Goal: Information Seeking & Learning: Learn about a topic

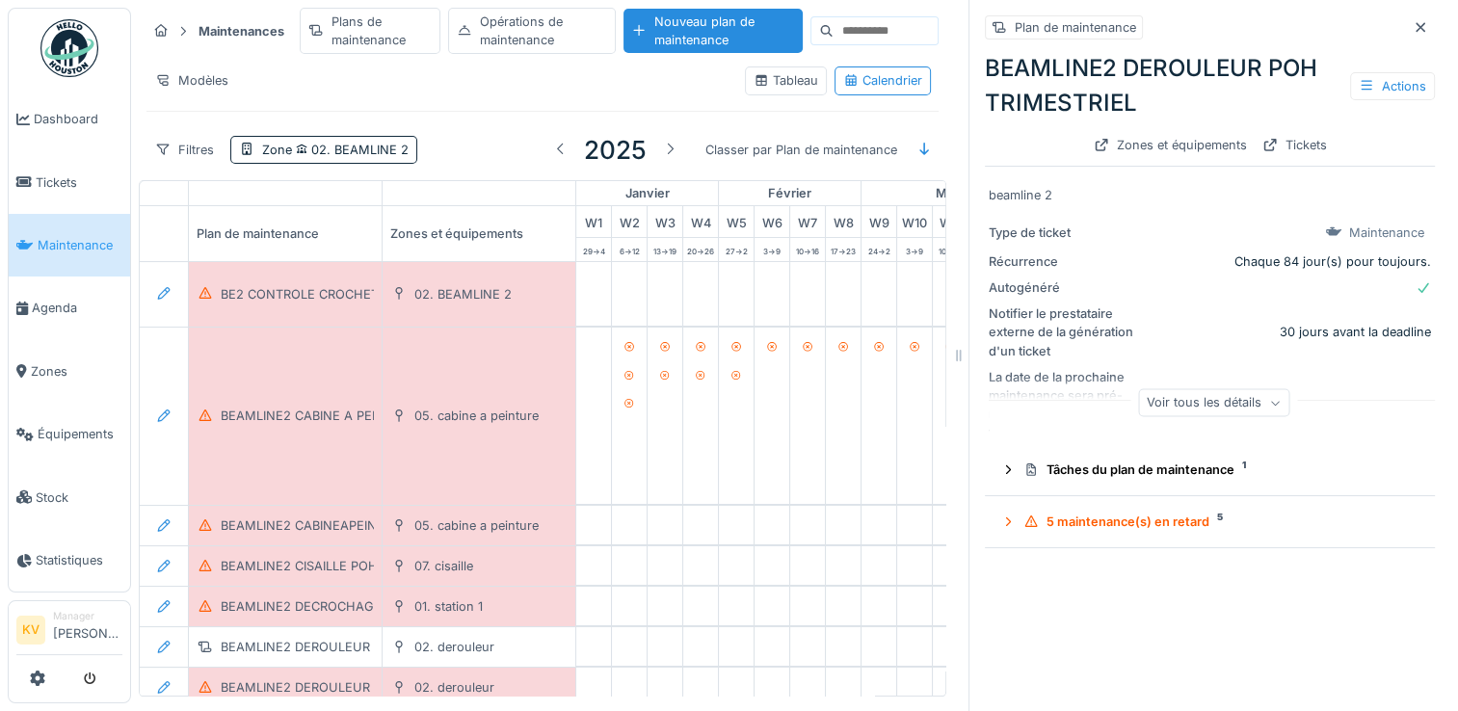
scroll to position [0, 115]
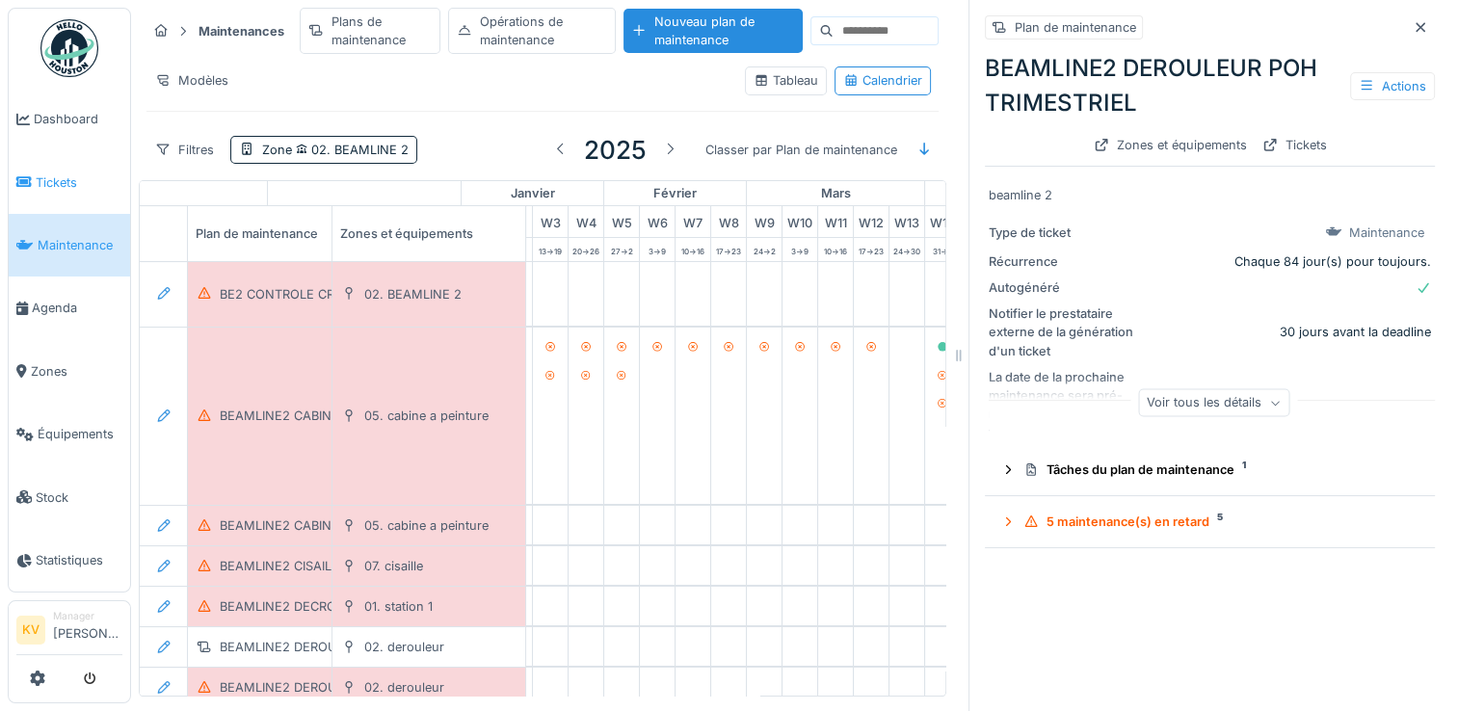
click at [80, 177] on span "Tickets" at bounding box center [79, 182] width 87 height 18
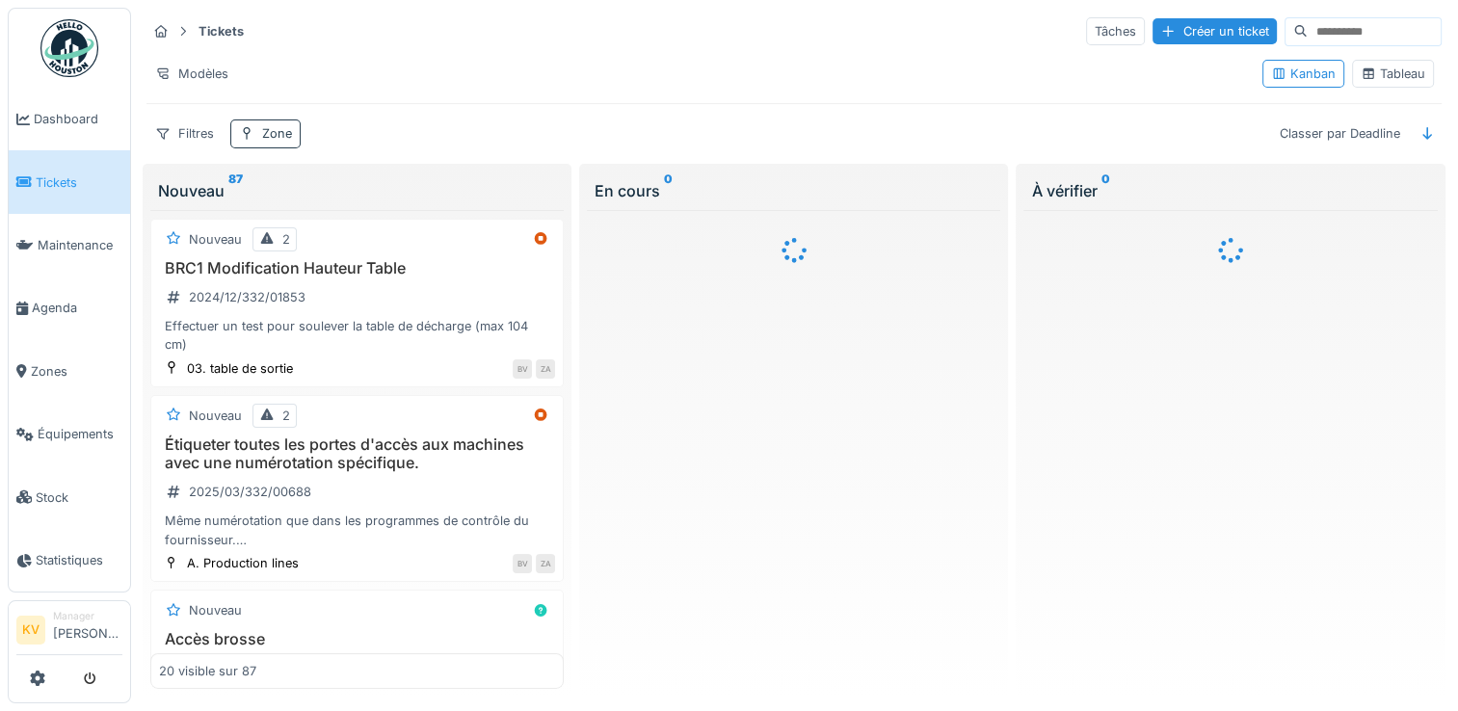
click at [283, 133] on div "Zone" at bounding box center [277, 133] width 30 height 18
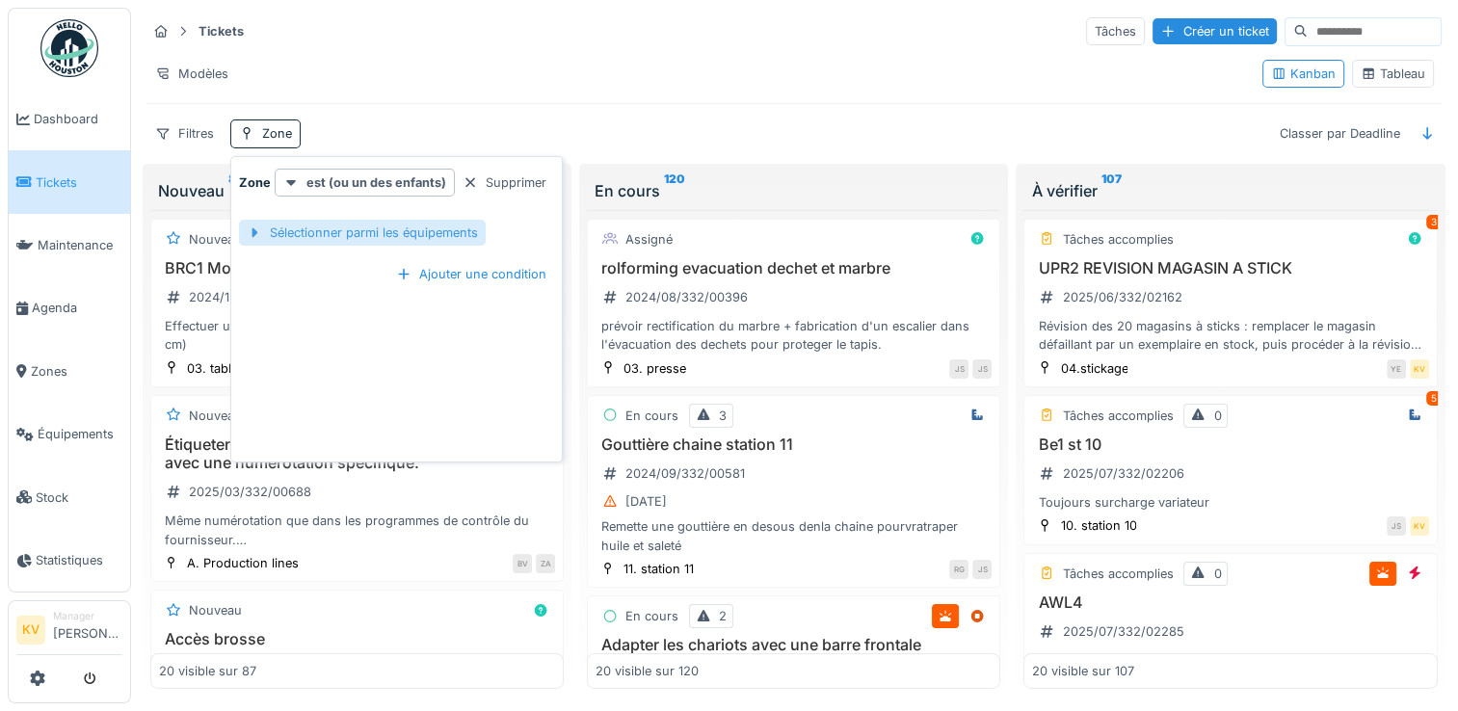
click at [409, 229] on div "Sélectionner parmi les équipements" at bounding box center [362, 233] width 247 height 26
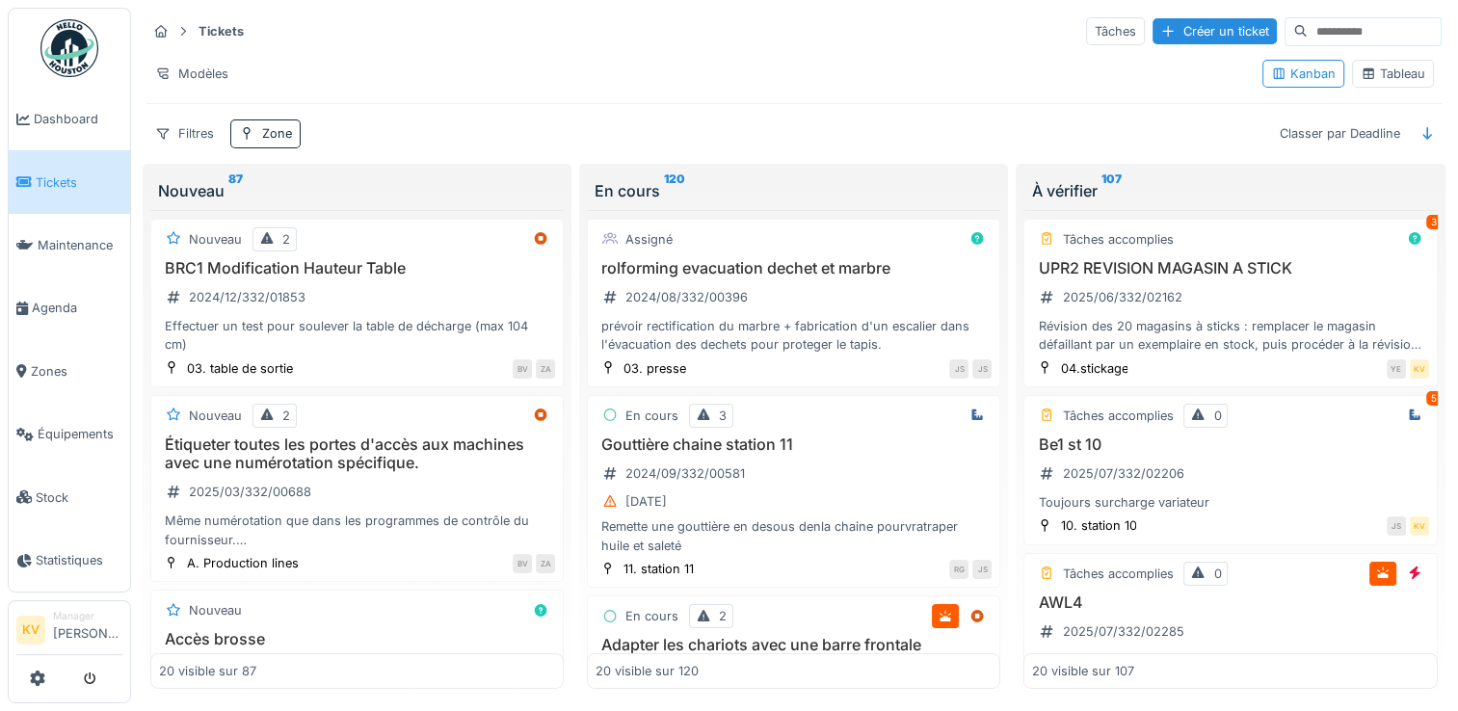
click at [1368, 71] on div "Tableau" at bounding box center [1392, 74] width 65 height 18
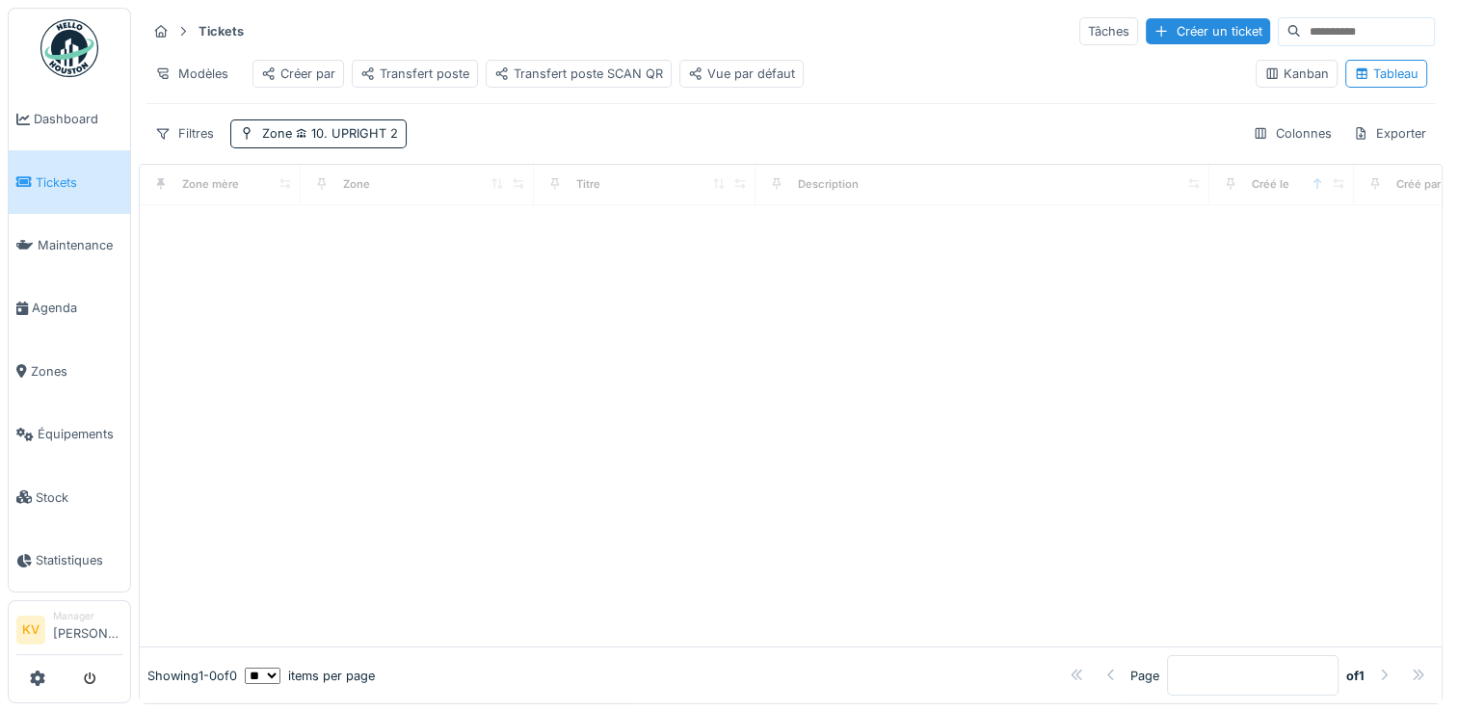
click at [1368, 71] on div "Tableau" at bounding box center [1386, 74] width 65 height 18
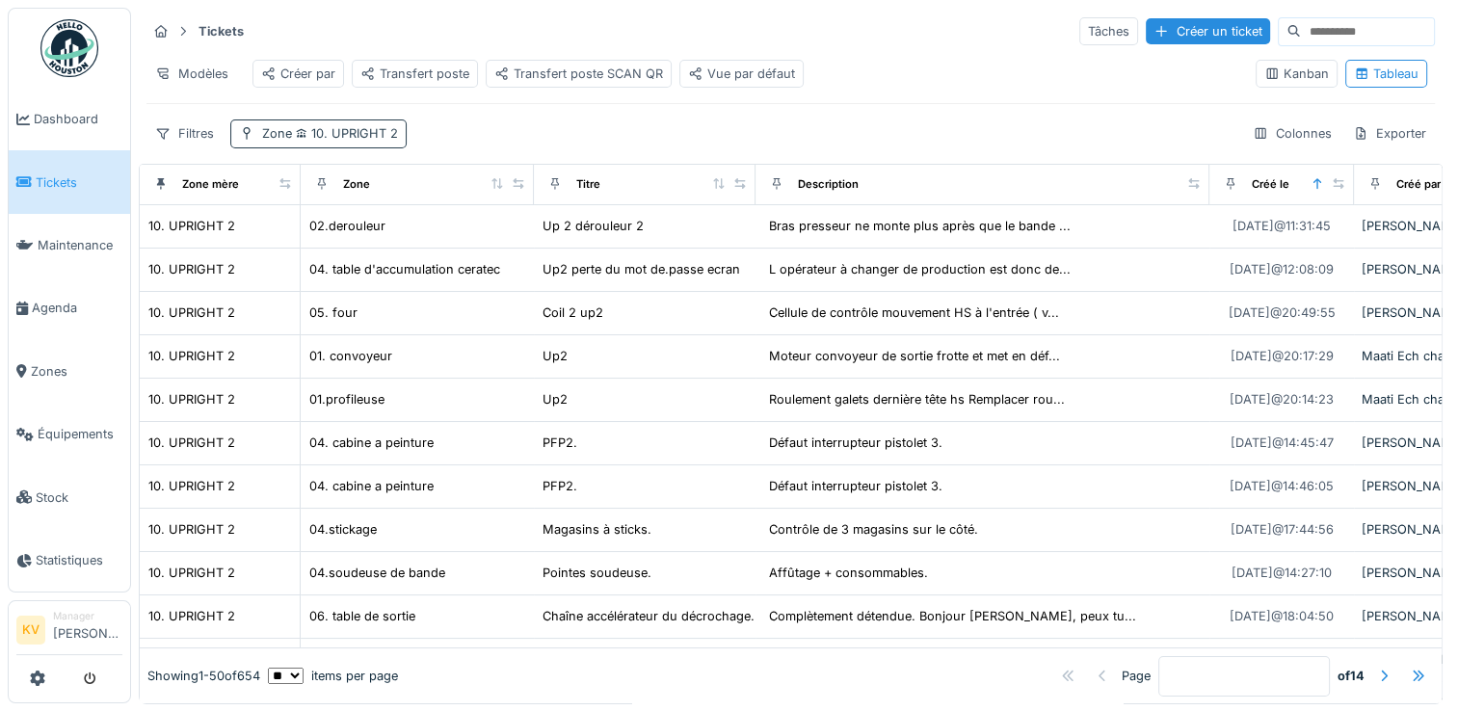
click at [362, 138] on div "Zone 10. UPRIGHT 2" at bounding box center [330, 133] width 136 height 18
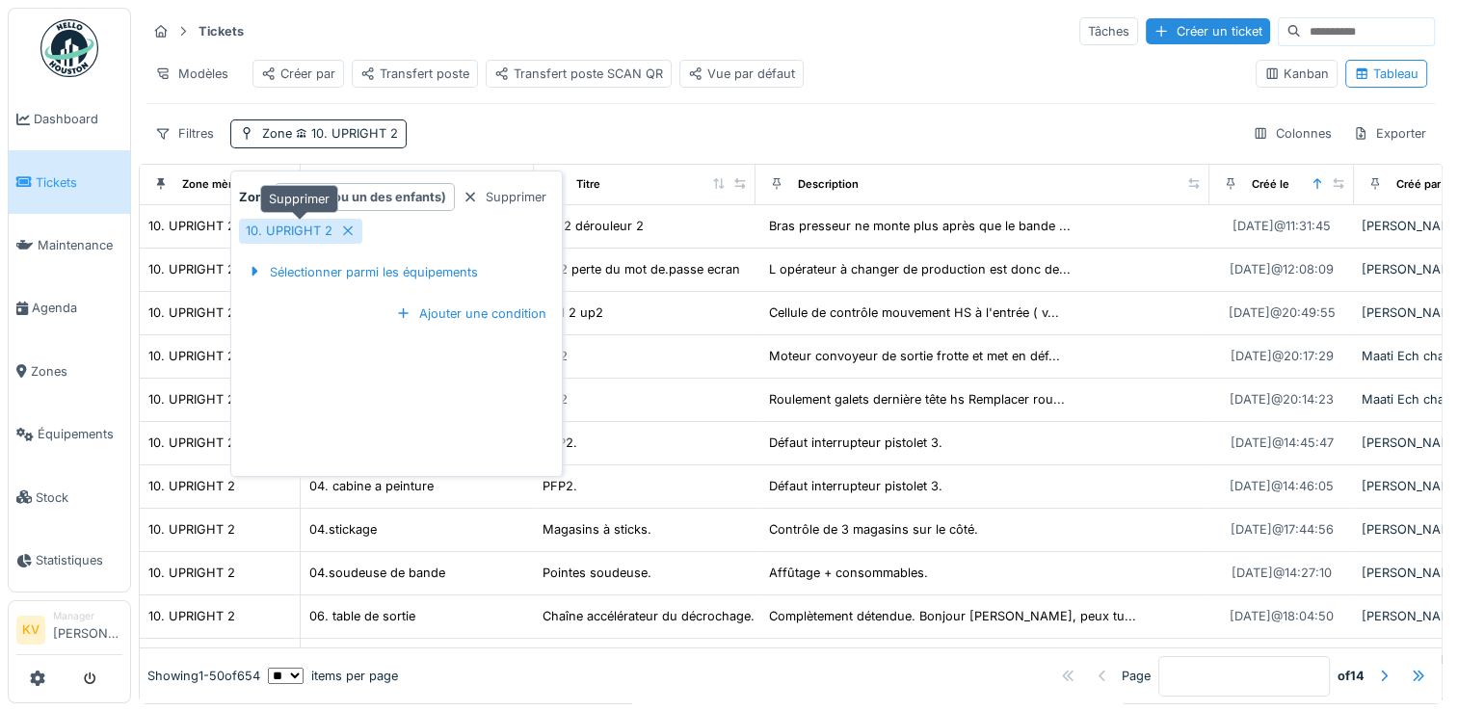
click at [343, 233] on icon at bounding box center [348, 231] width 10 height 10
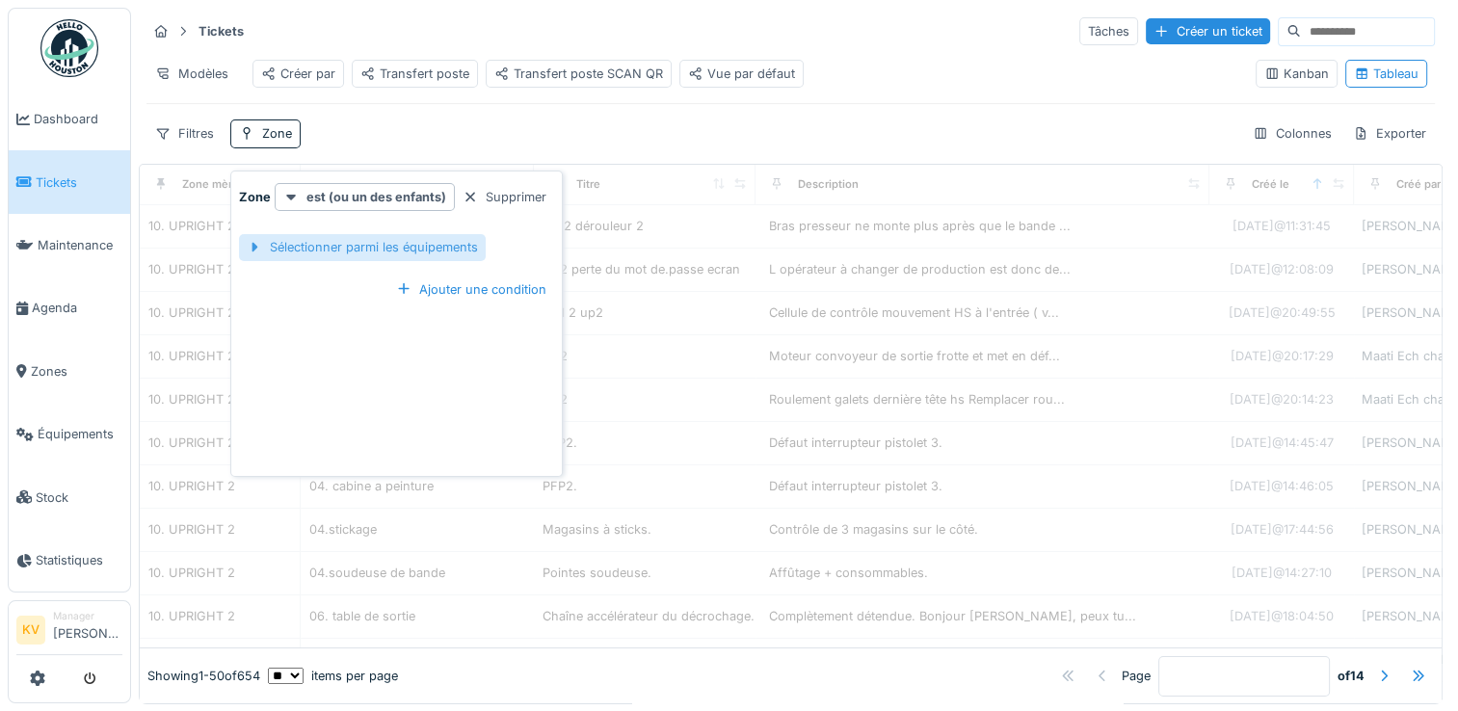
click at [343, 246] on div "Sélectionner parmi les équipements" at bounding box center [362, 247] width 247 height 26
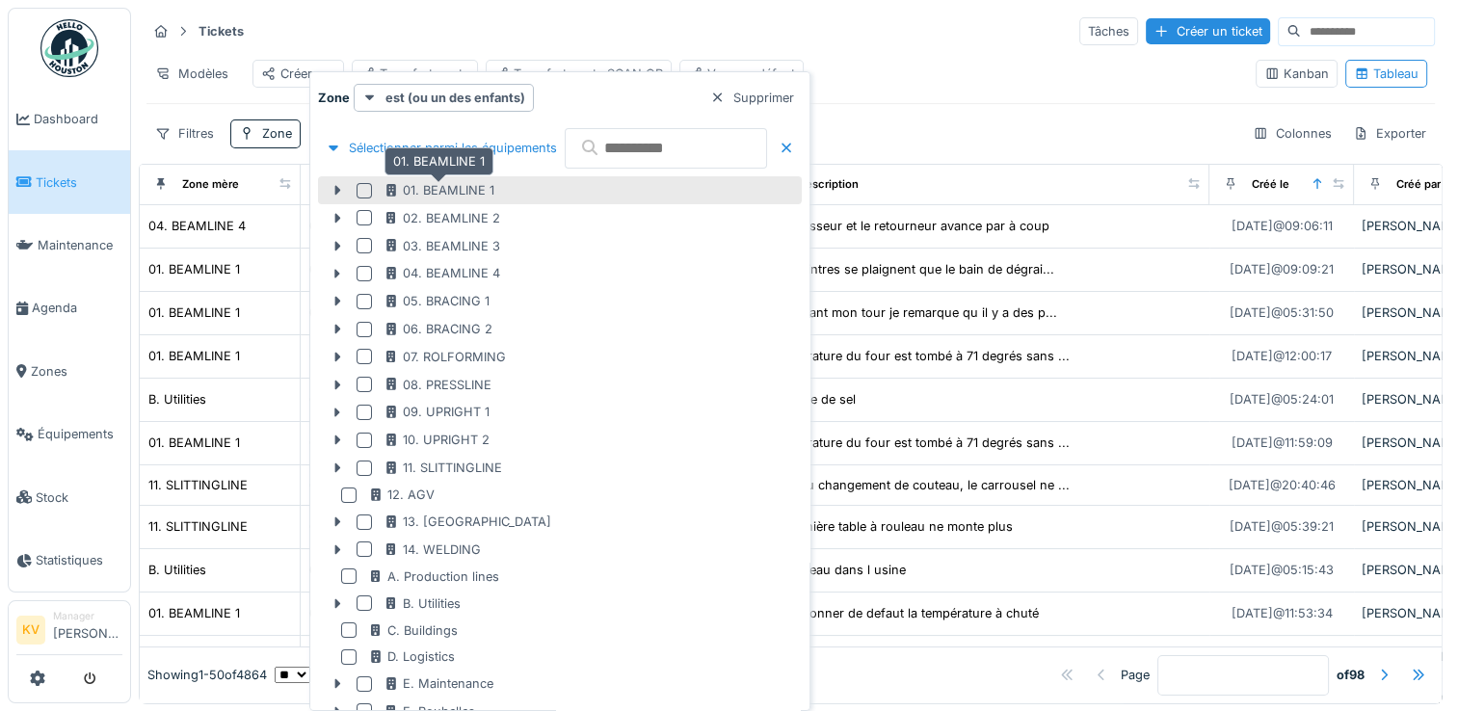
click at [450, 186] on div "01. BEAMLINE 1" at bounding box center [438, 190] width 111 height 18
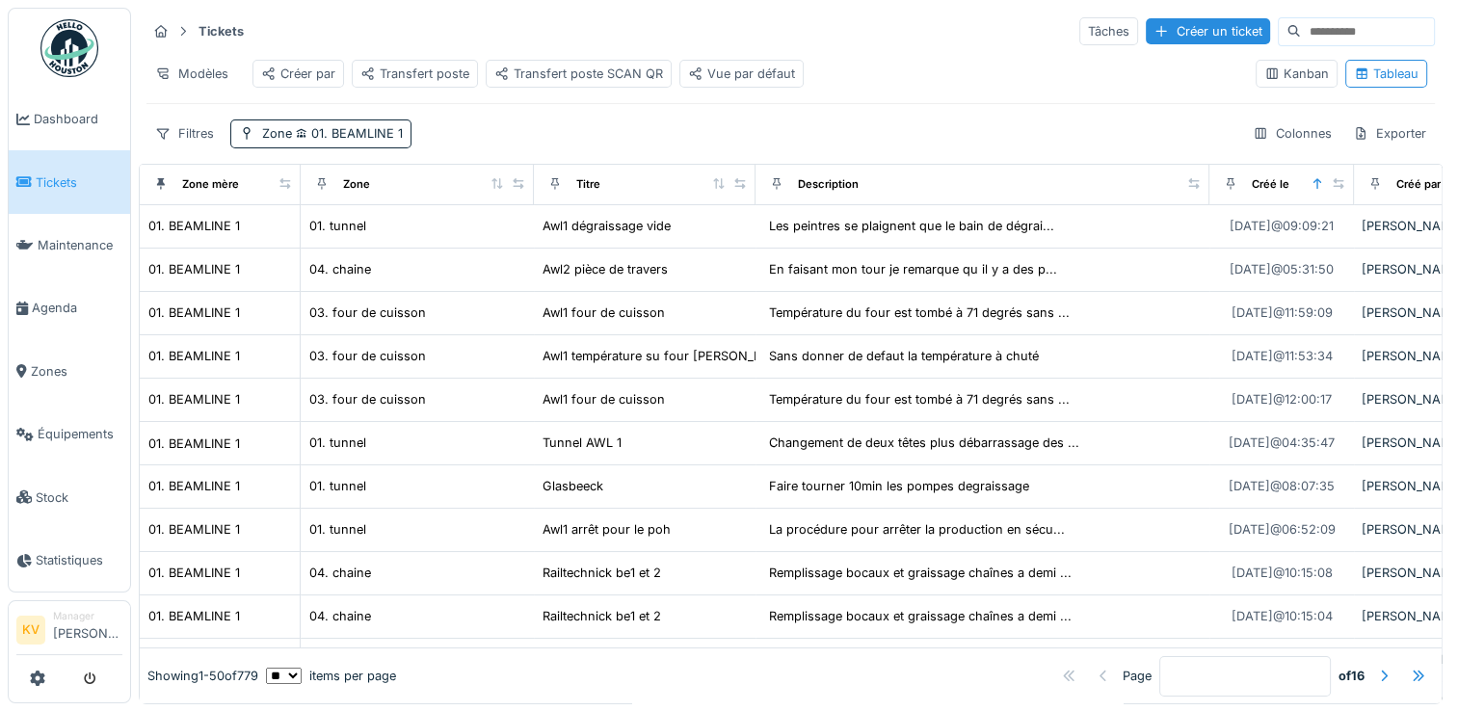
click at [936, 24] on div "Tickets Tâches Créer un ticket" at bounding box center [790, 31] width 1288 height 32
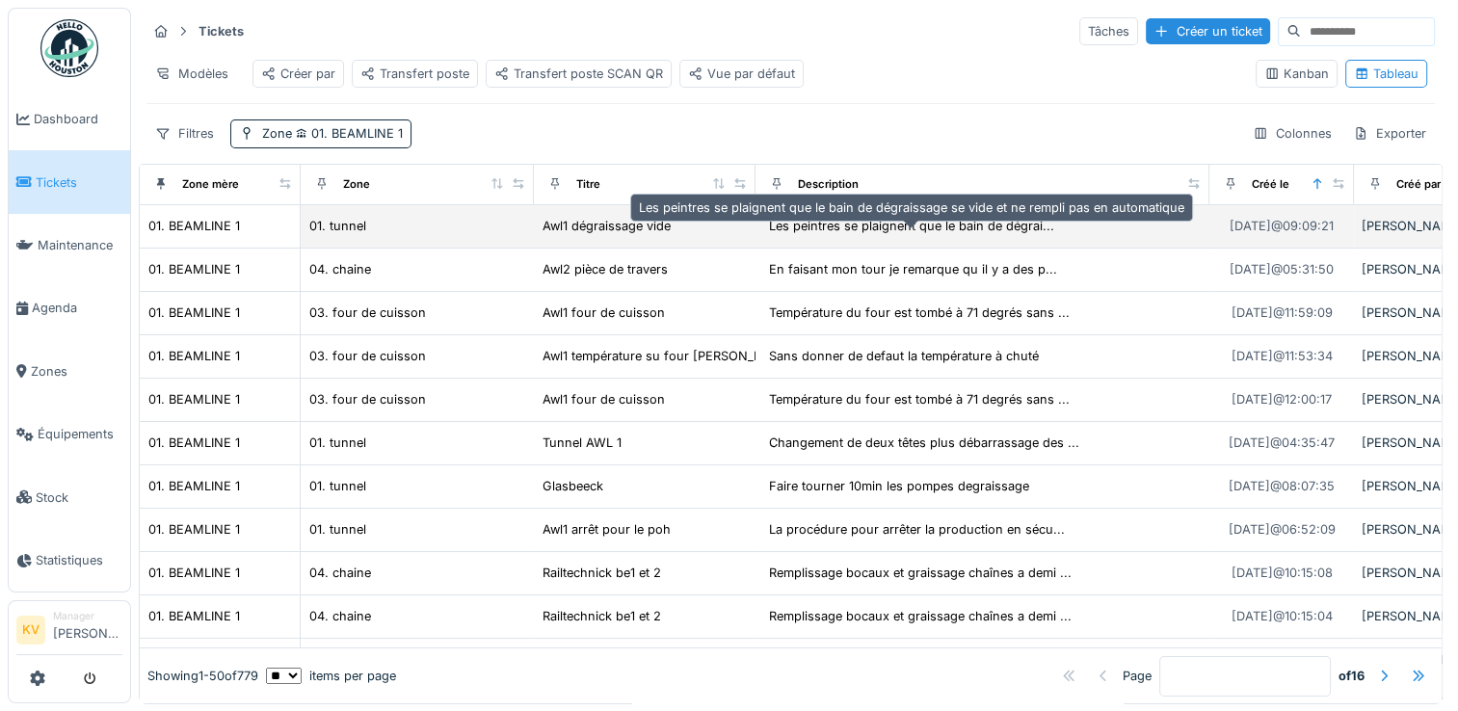
click at [801, 235] on div "Les peintres se plaignent que le bain de dégrai..." at bounding box center [911, 226] width 285 height 18
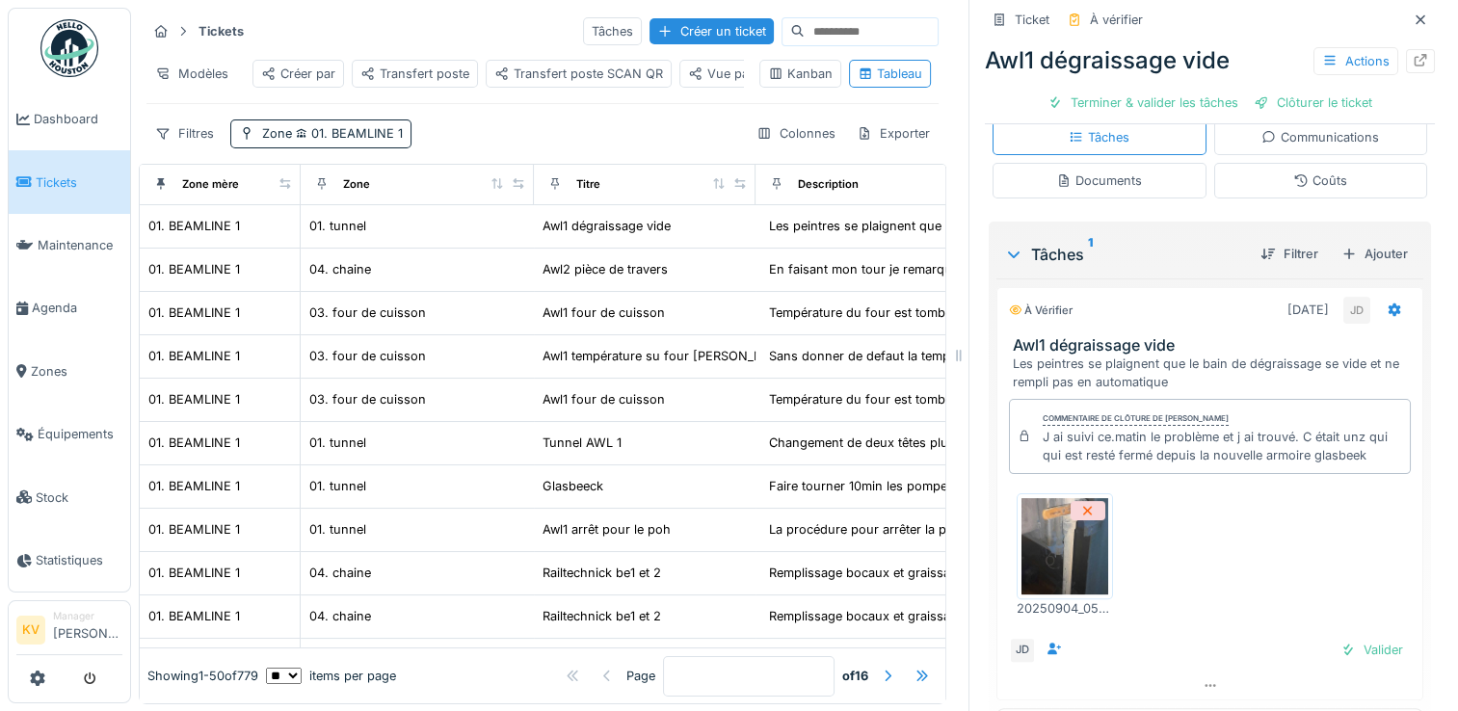
scroll to position [376, 0]
click at [1042, 534] on img at bounding box center [1064, 544] width 87 height 96
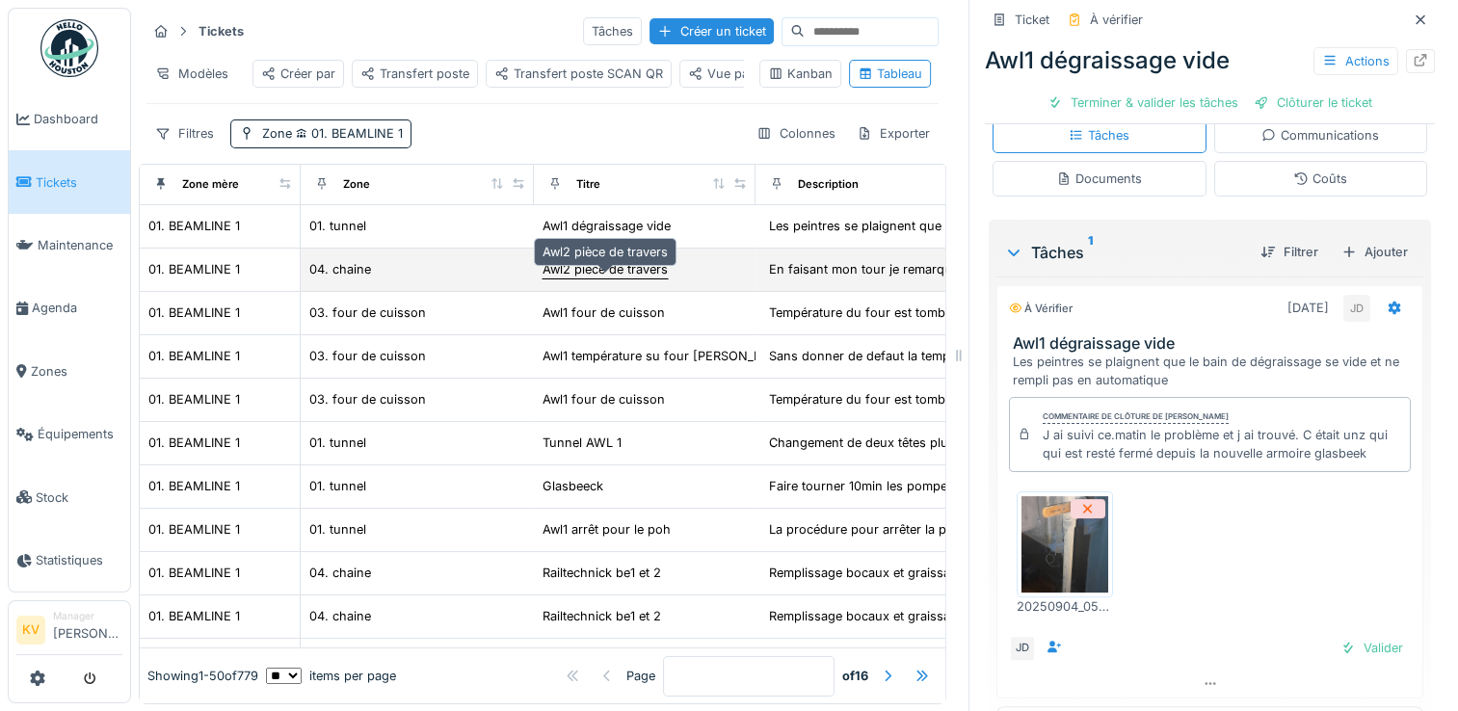
click at [646, 278] on div "Awl2 pièce de travers" at bounding box center [604, 269] width 125 height 18
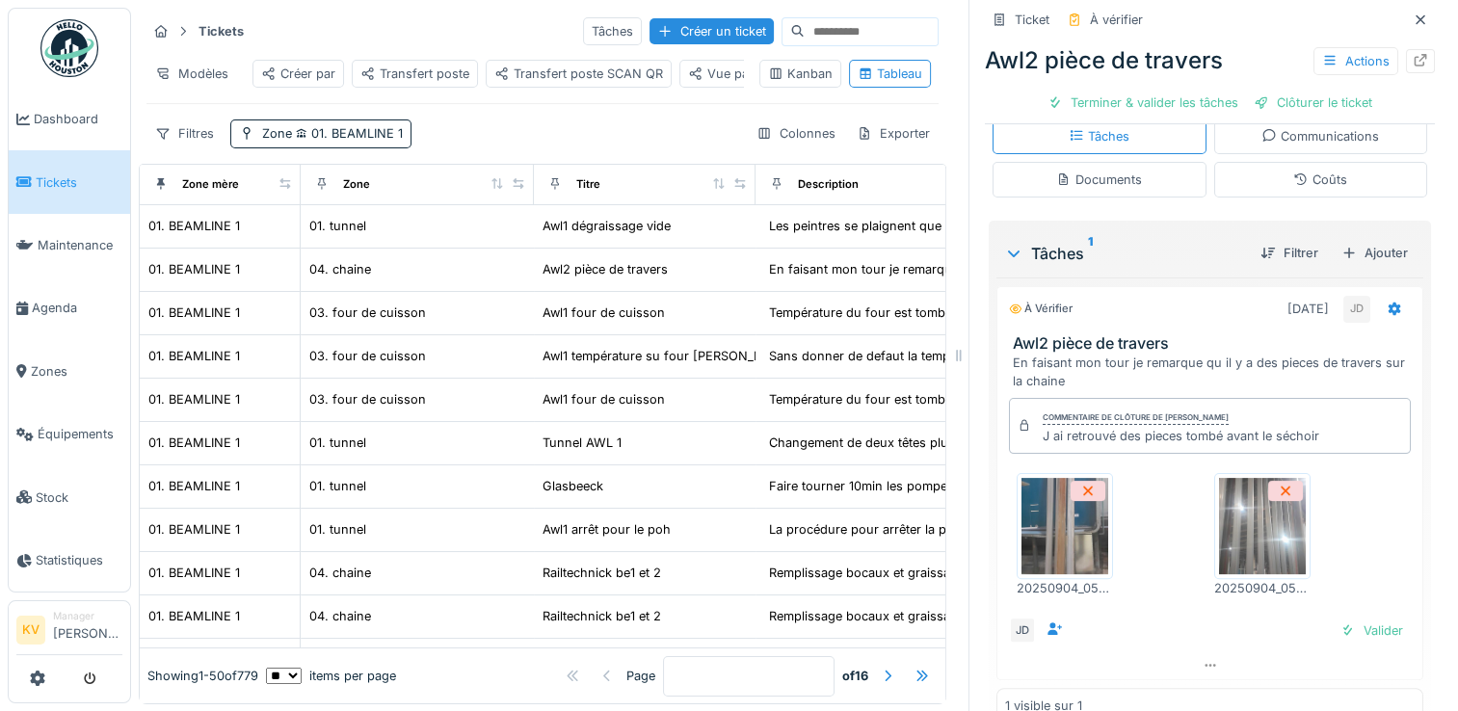
scroll to position [372, 0]
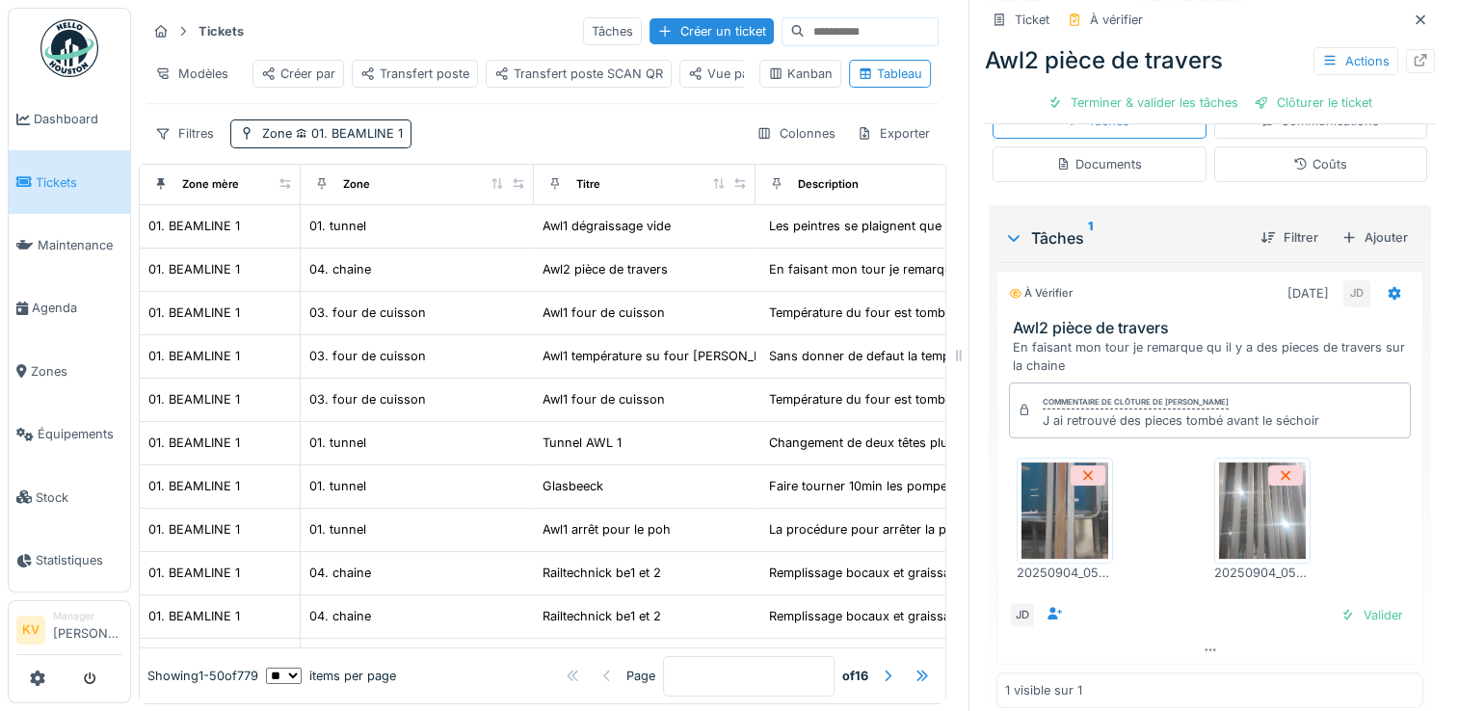
click at [1071, 523] on img at bounding box center [1064, 510] width 87 height 96
click at [1242, 548] on img at bounding box center [1262, 510] width 87 height 96
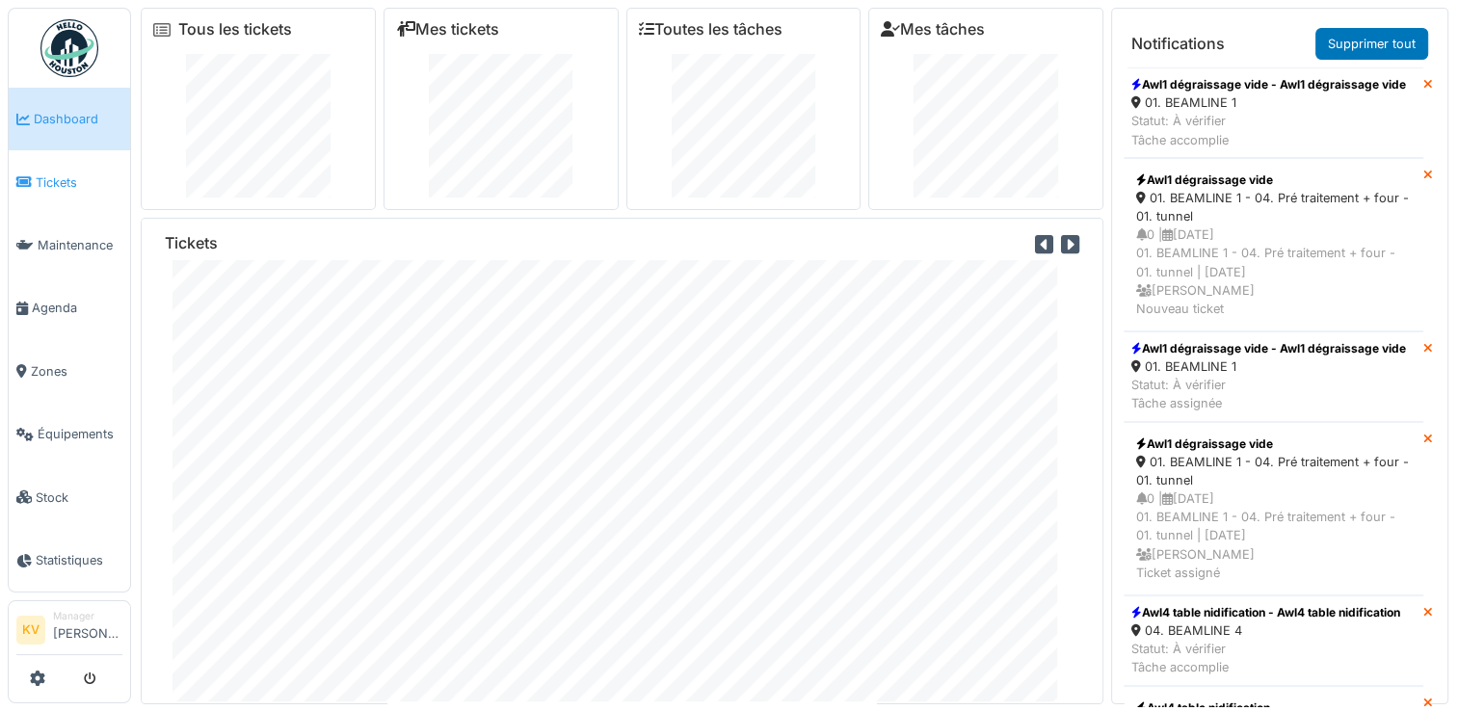
click at [58, 180] on span "Tickets" at bounding box center [79, 182] width 87 height 18
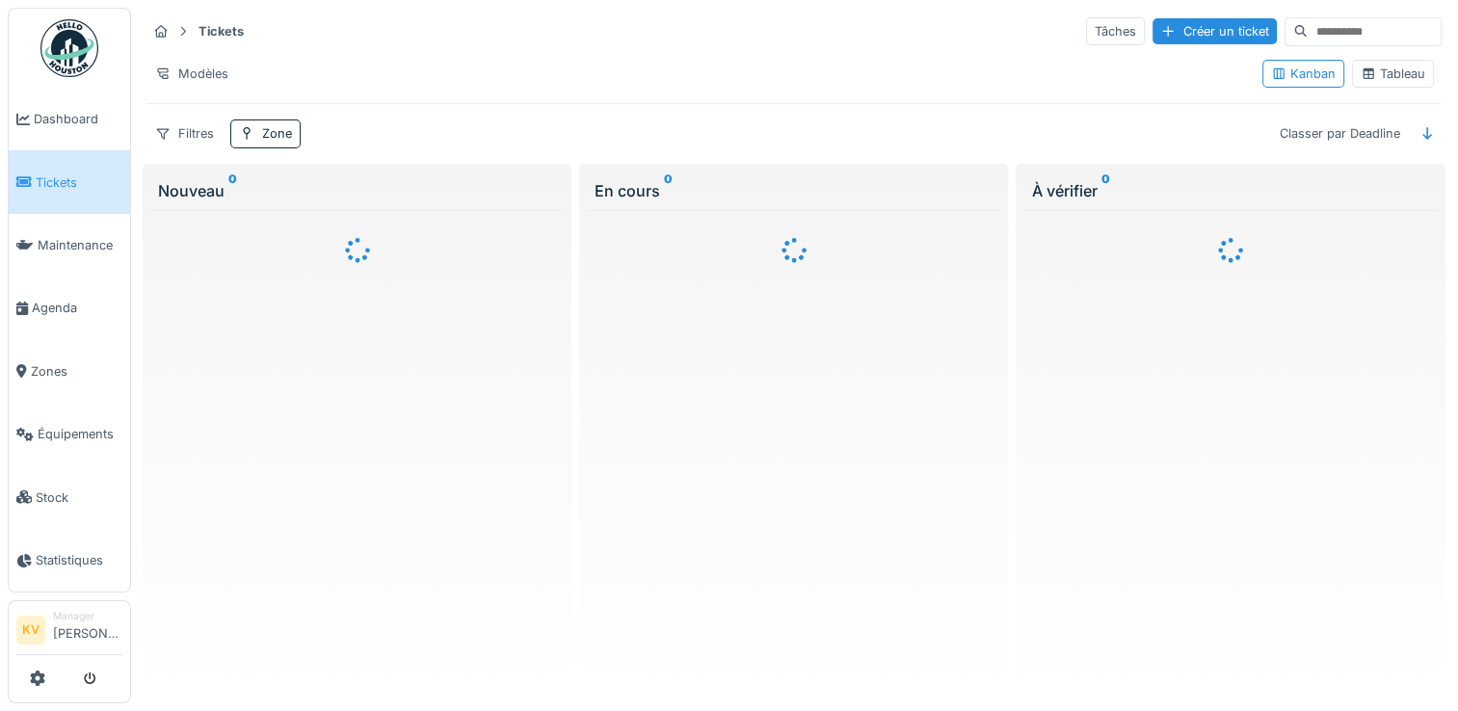
click at [1368, 78] on div "Tableau" at bounding box center [1392, 74] width 65 height 18
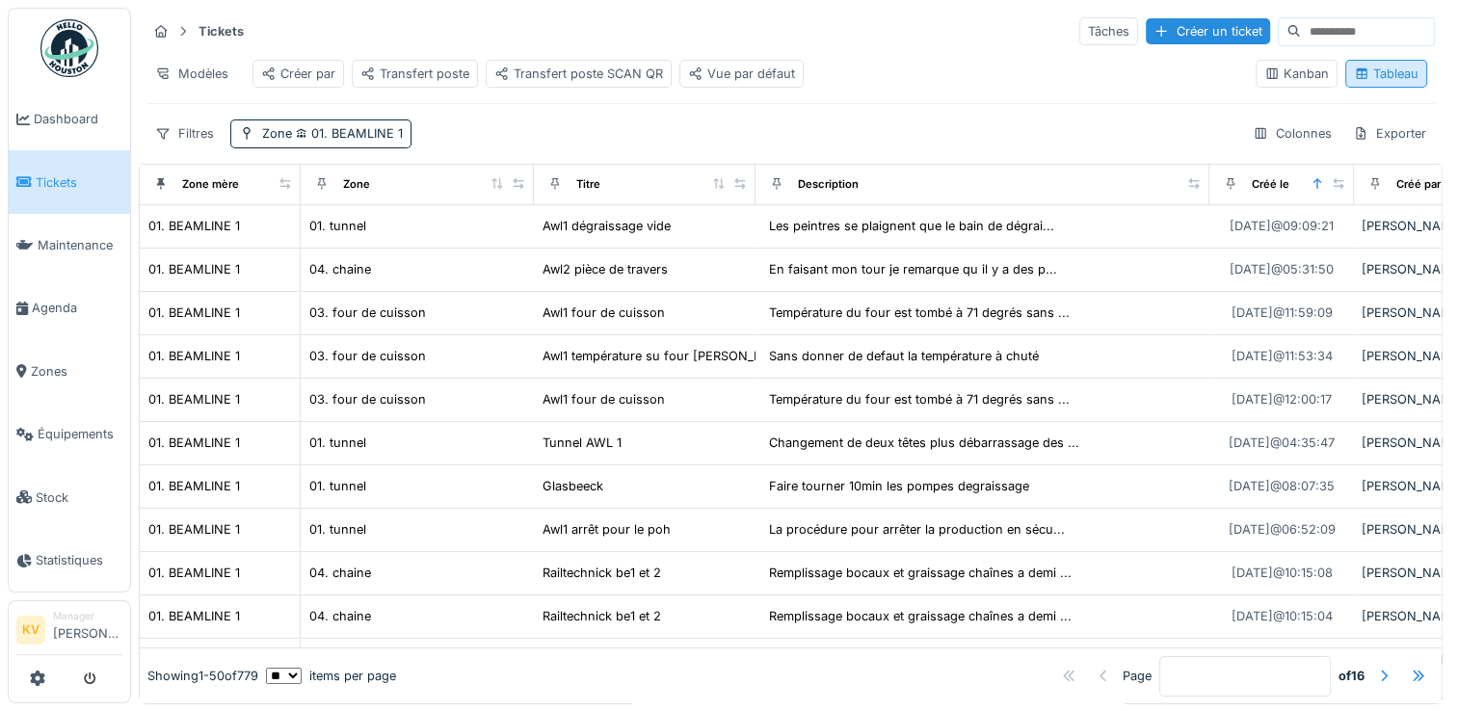
click at [1358, 83] on div "Tableau" at bounding box center [1386, 74] width 65 height 18
click at [372, 141] on span "01. BEAMLINE 1" at bounding box center [347, 133] width 111 height 14
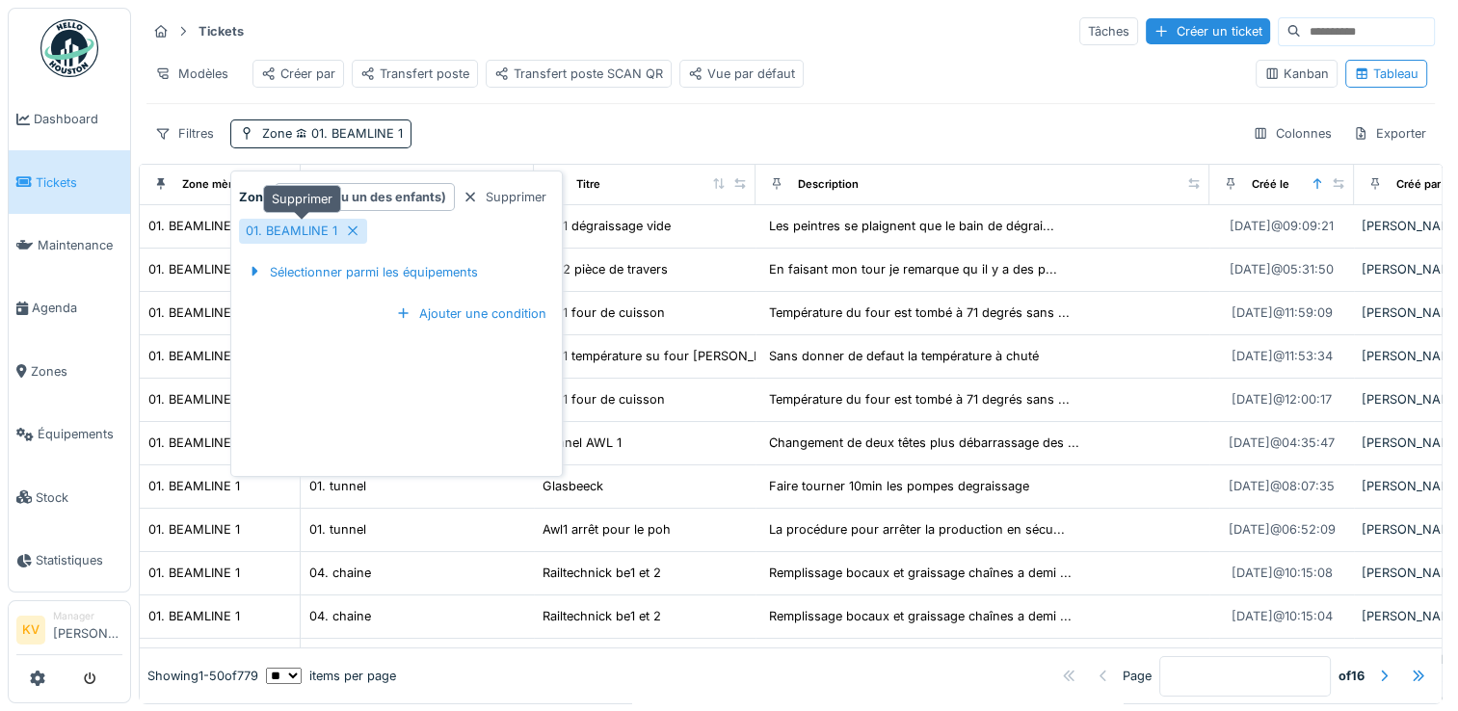
click at [351, 229] on icon at bounding box center [352, 230] width 15 height 13
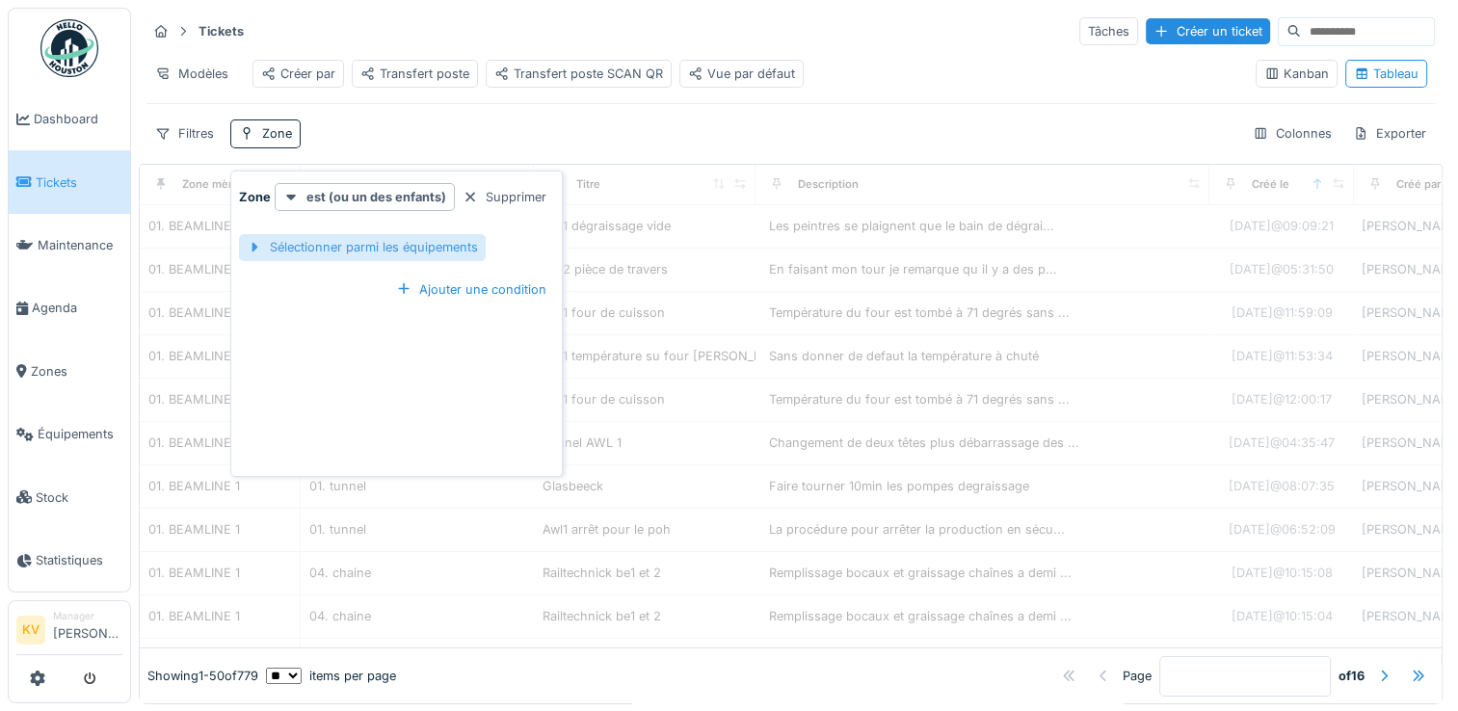
click at [343, 244] on div "Sélectionner parmi les équipements" at bounding box center [362, 247] width 247 height 26
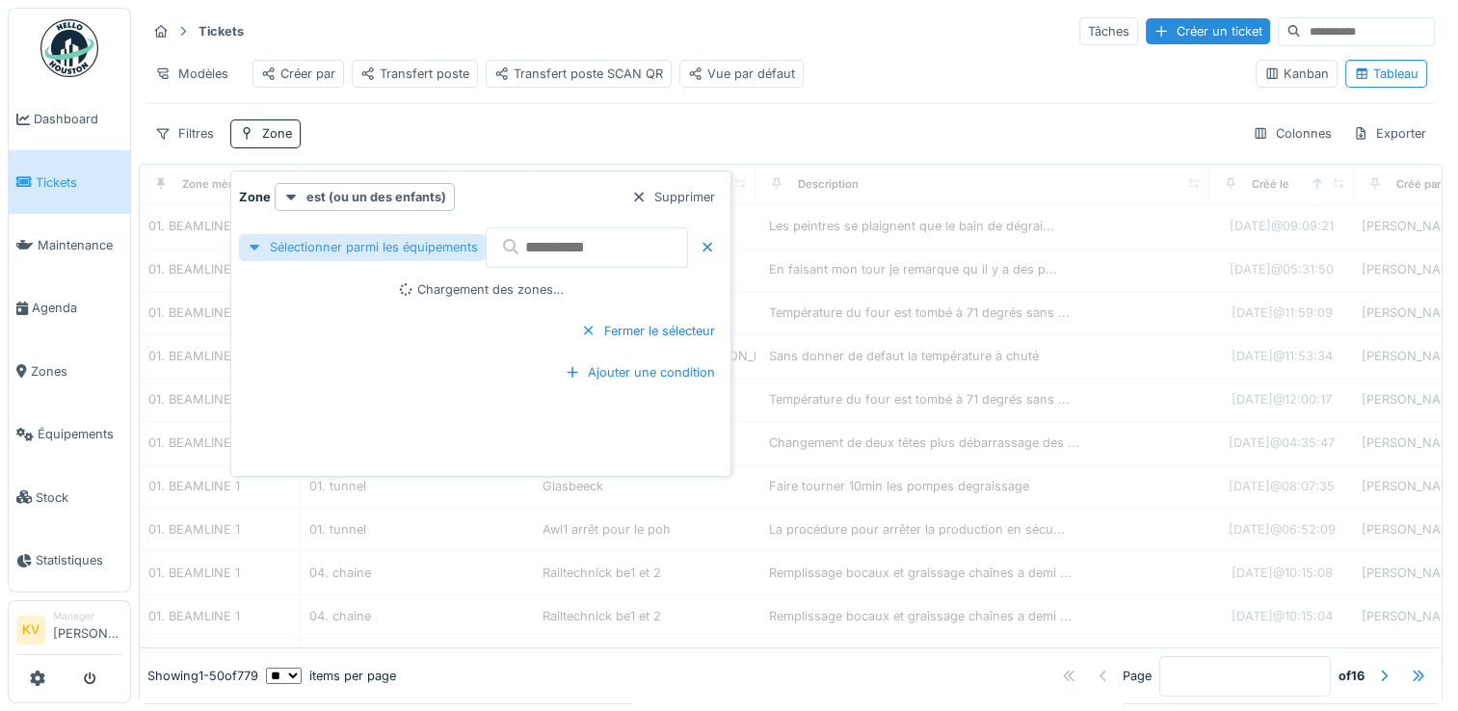
click at [343, 244] on div "Sélectionner parmi les équipements" at bounding box center [362, 247] width 247 height 26
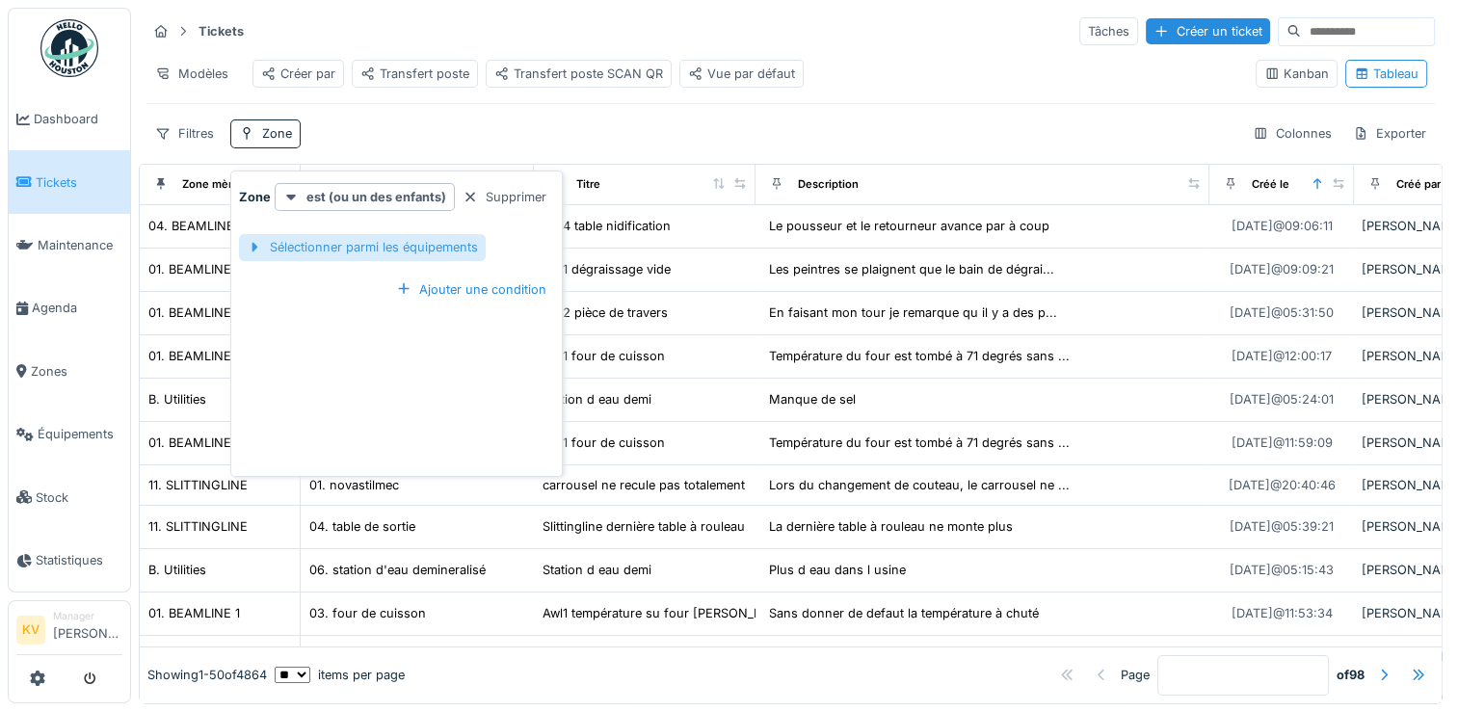
click at [343, 244] on div "Sélectionner parmi les équipements" at bounding box center [362, 247] width 247 height 26
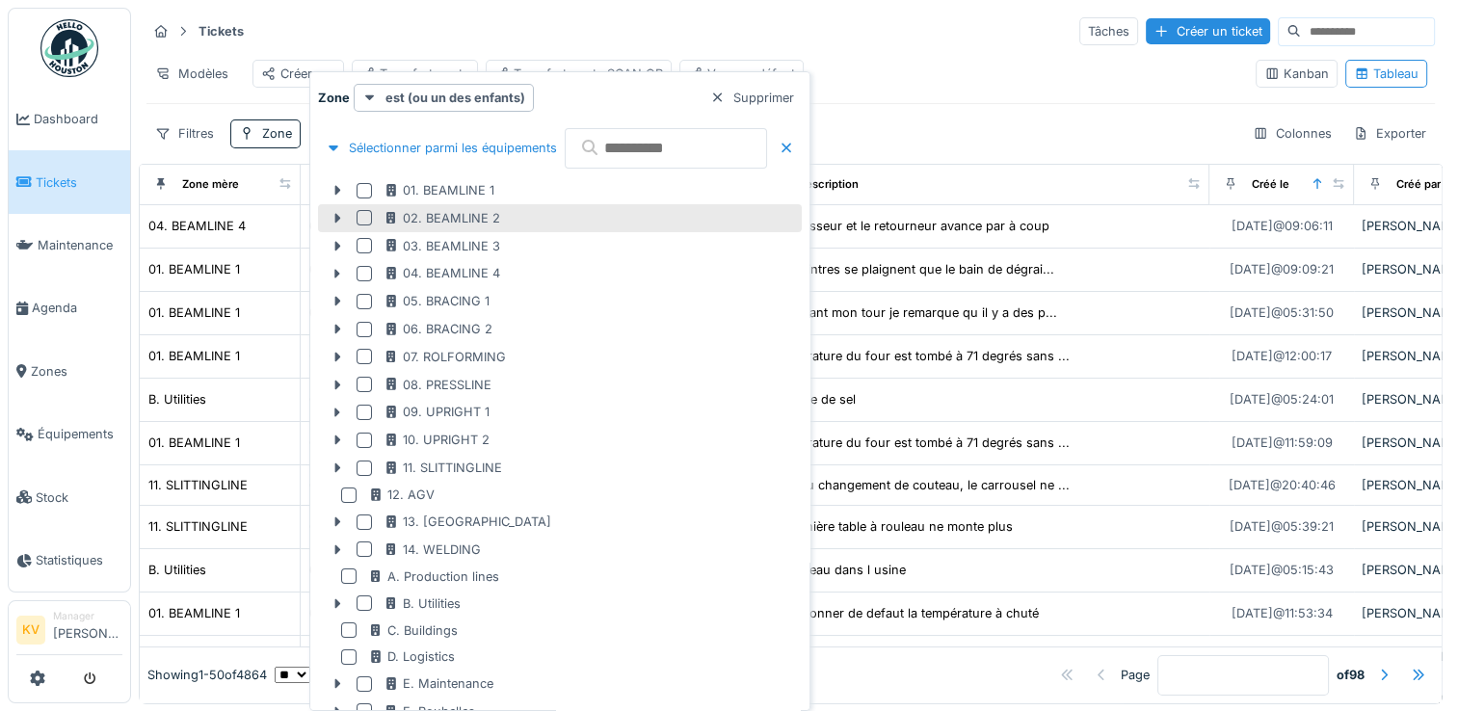
click at [365, 216] on div at bounding box center [363, 217] width 15 height 15
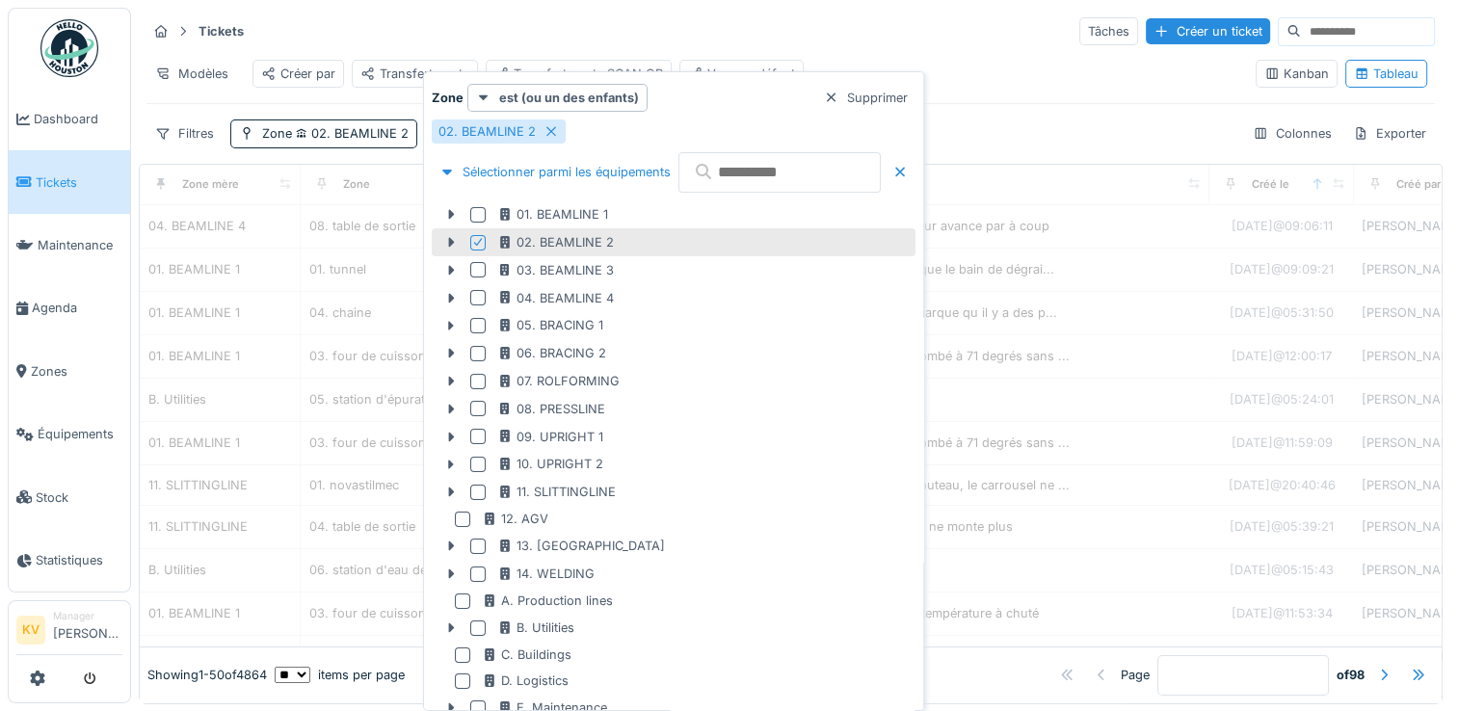
click at [715, 17] on div "Tickets Tâches Créer un ticket" at bounding box center [790, 31] width 1288 height 32
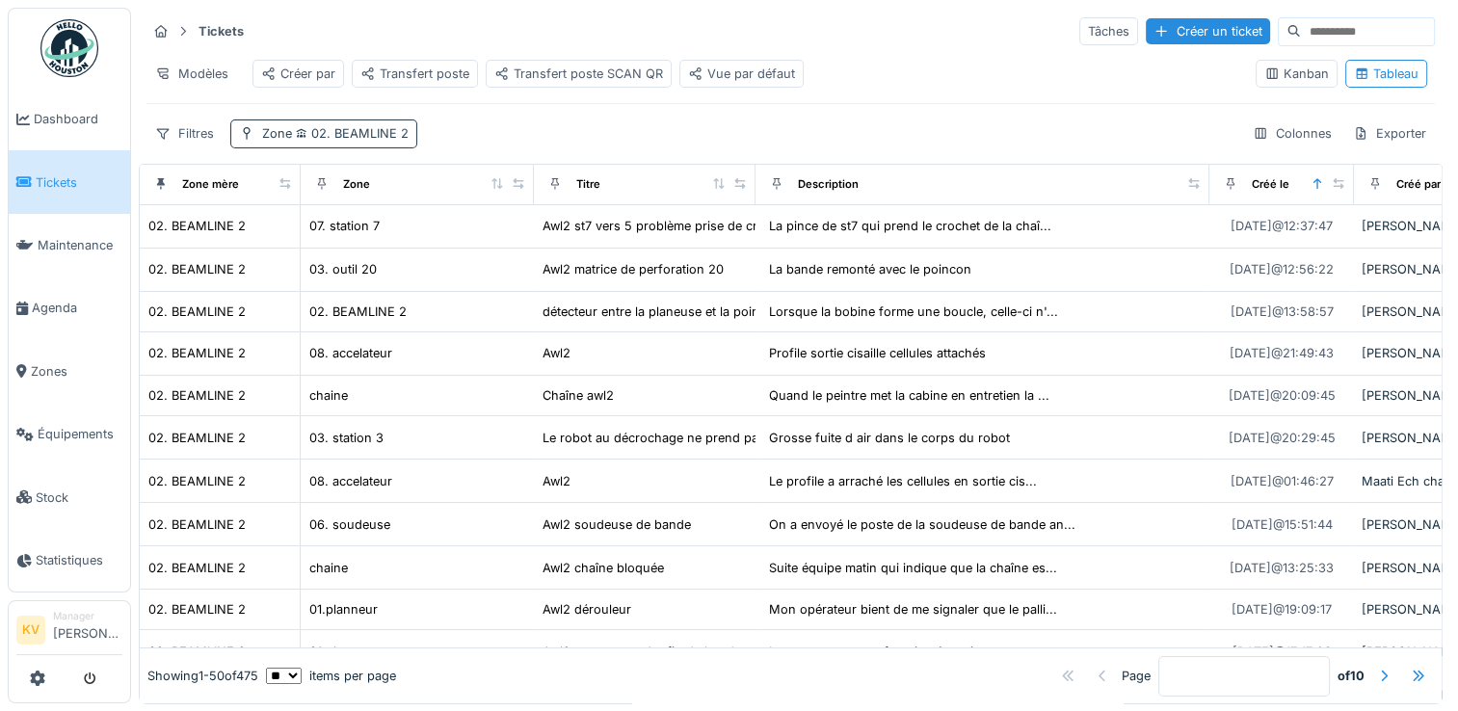
click at [372, 143] on div "Zone 02. BEAMLINE 2" at bounding box center [335, 133] width 146 height 18
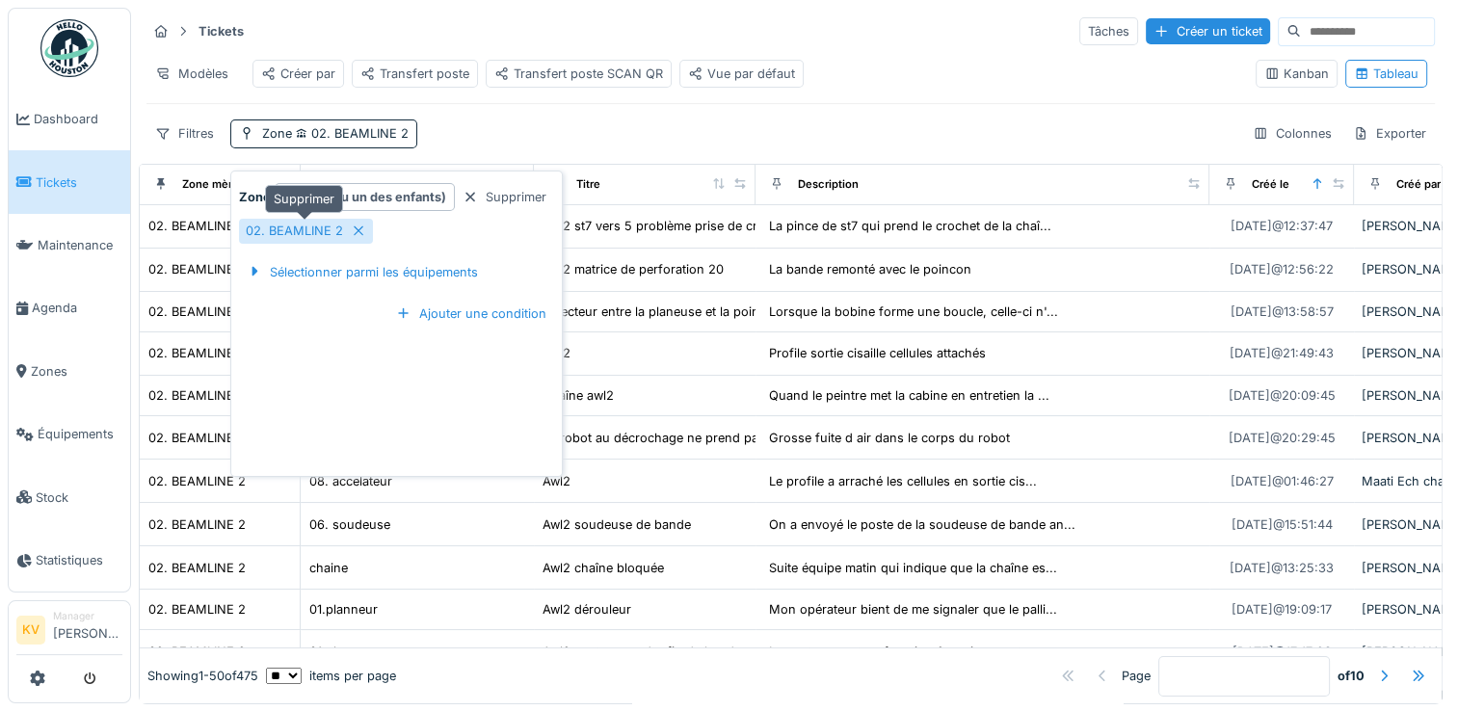
click at [355, 233] on icon at bounding box center [358, 230] width 15 height 13
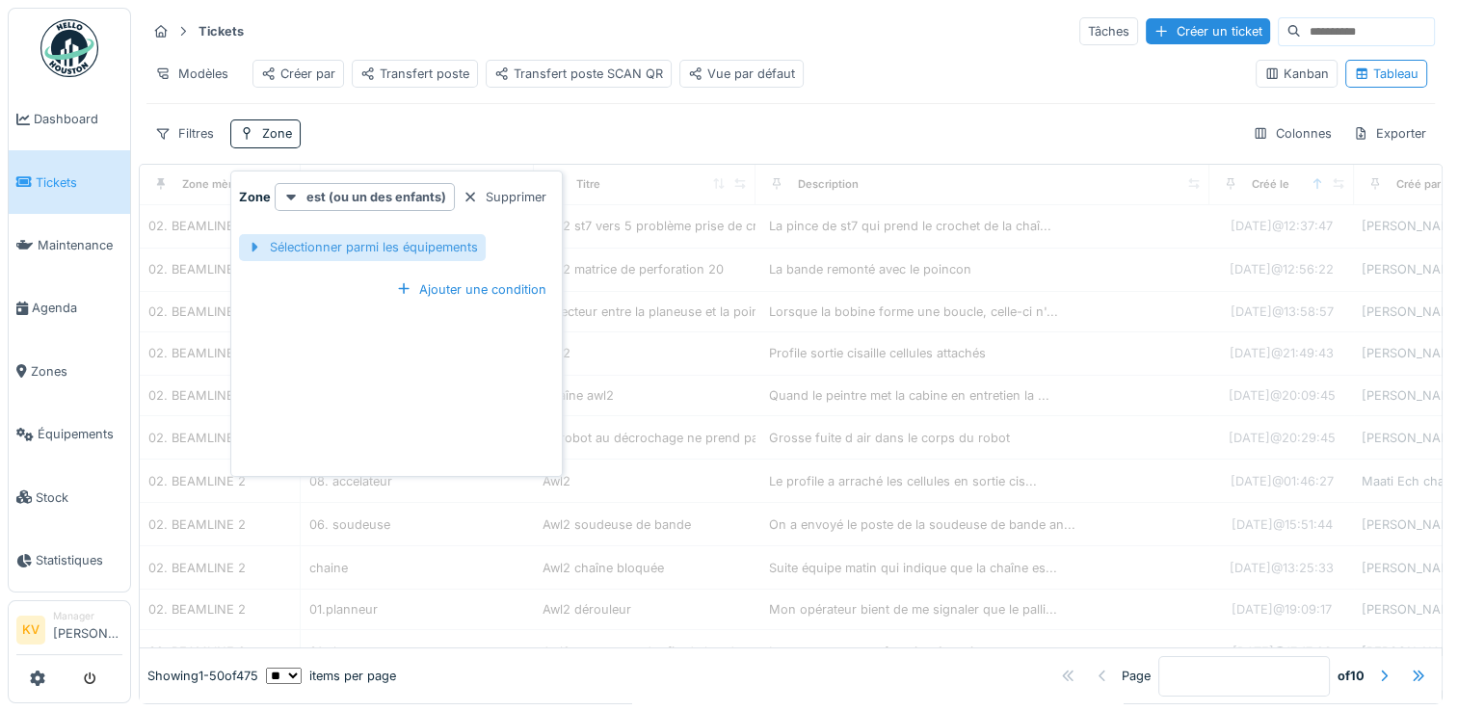
click at [362, 246] on div "Sélectionner parmi les équipements" at bounding box center [362, 247] width 247 height 26
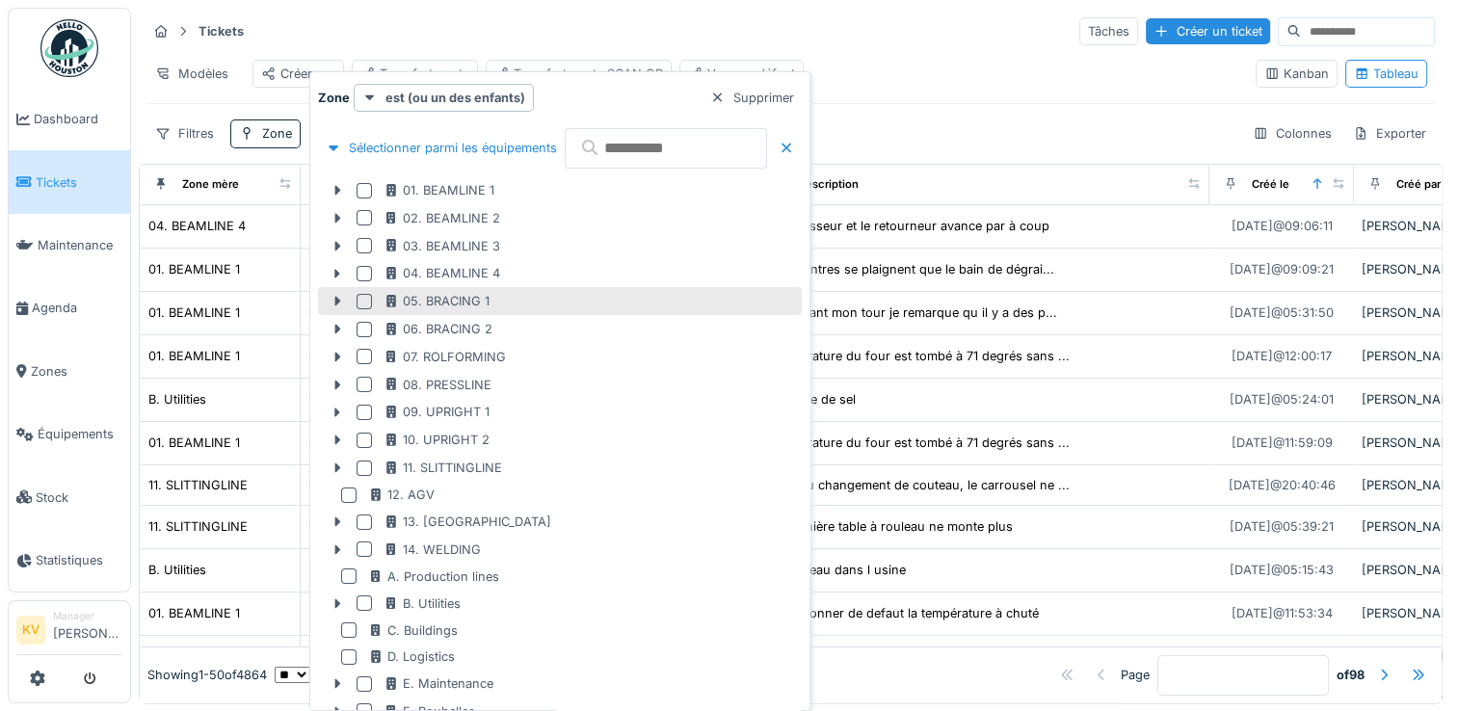
click at [361, 309] on div "05. BRACING 1" at bounding box center [560, 301] width 484 height 28
click at [363, 303] on div at bounding box center [363, 301] width 15 height 15
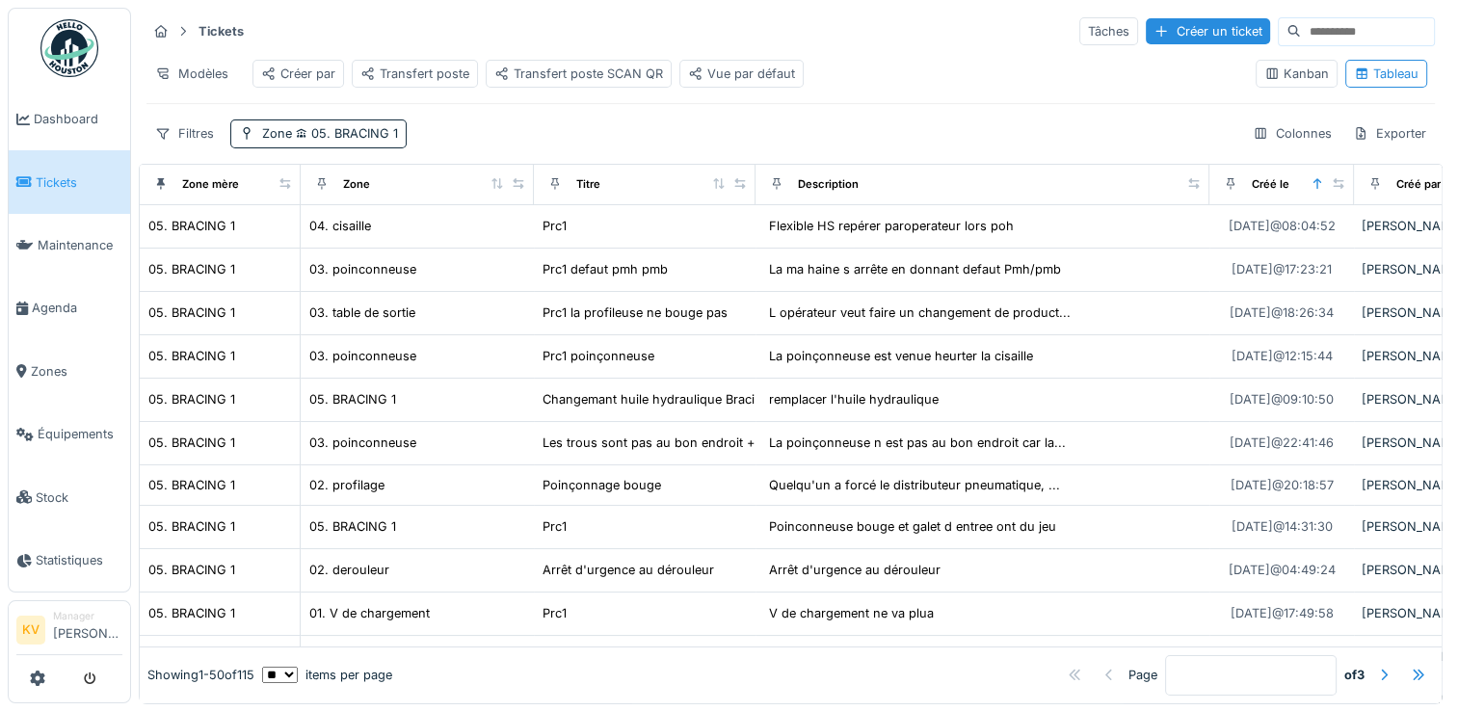
click at [699, 29] on div "Tickets Tâches Créer un ticket" at bounding box center [790, 31] width 1288 height 32
click at [378, 141] on span "05. BRACING 1" at bounding box center [345, 133] width 106 height 14
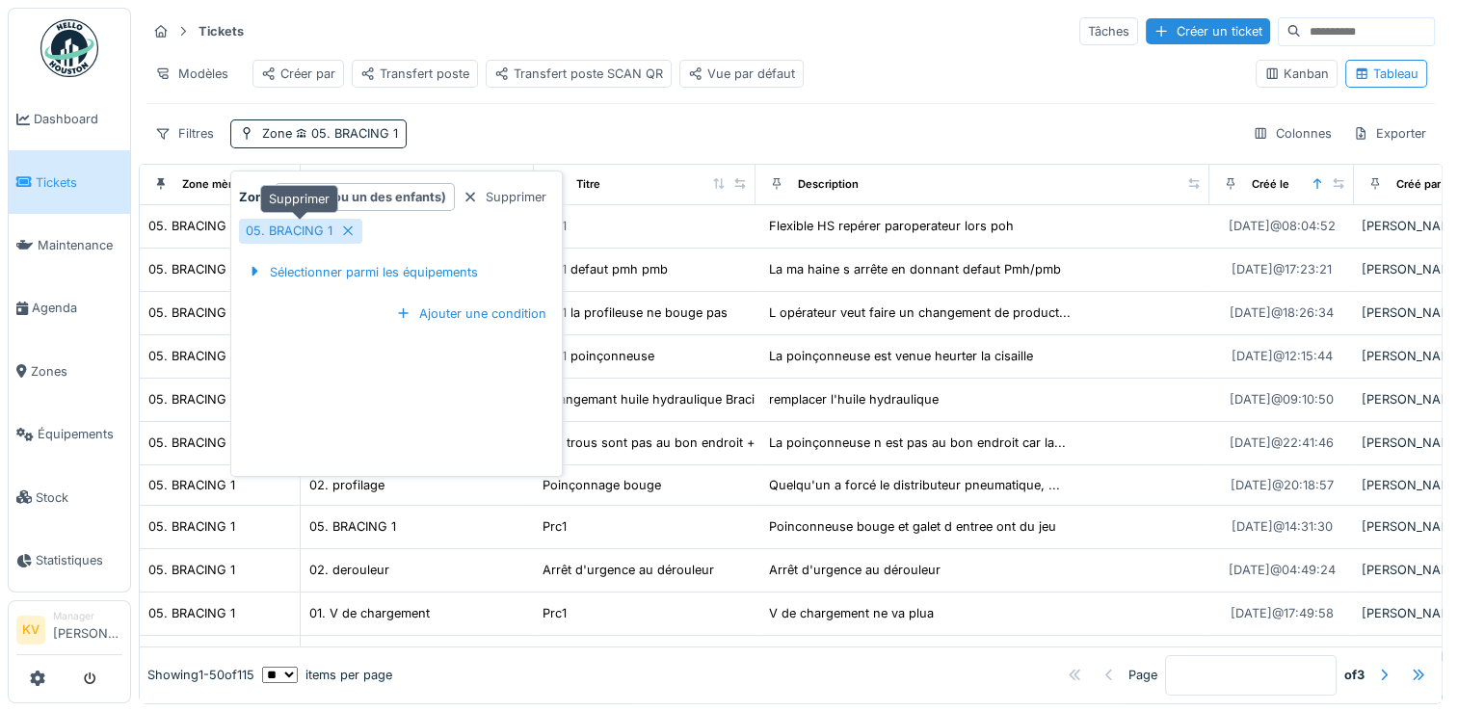
click at [347, 228] on icon at bounding box center [348, 231] width 10 height 10
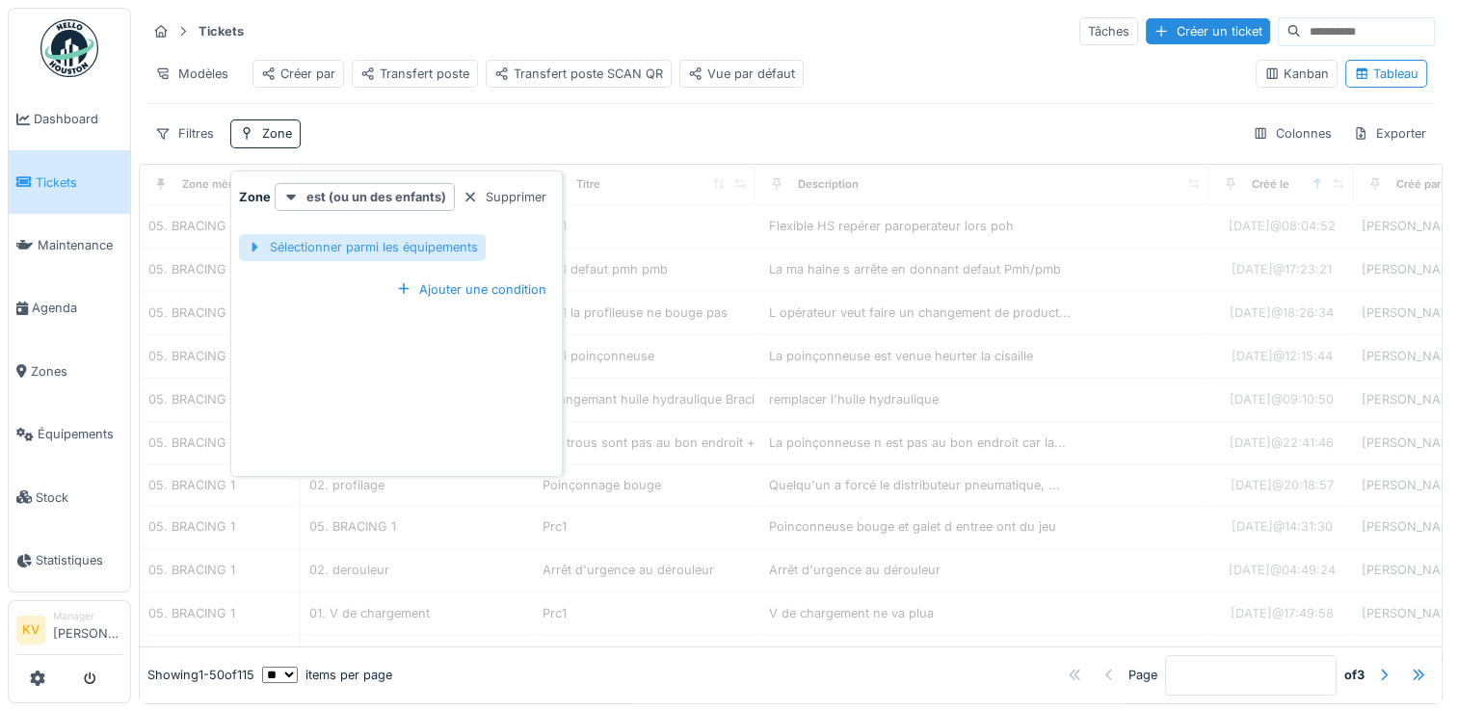
click at [349, 246] on div "Sélectionner parmi les équipements" at bounding box center [362, 247] width 247 height 26
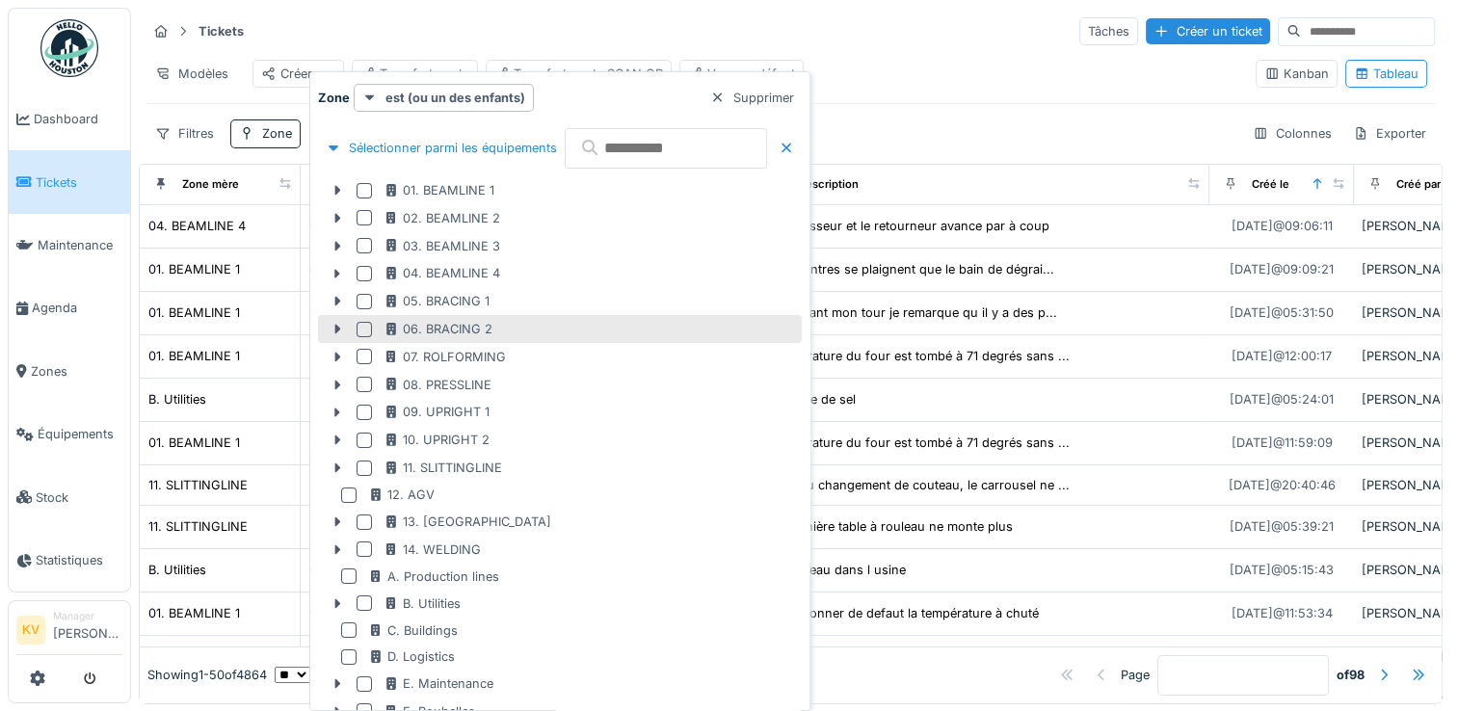
click at [359, 333] on div at bounding box center [363, 329] width 15 height 15
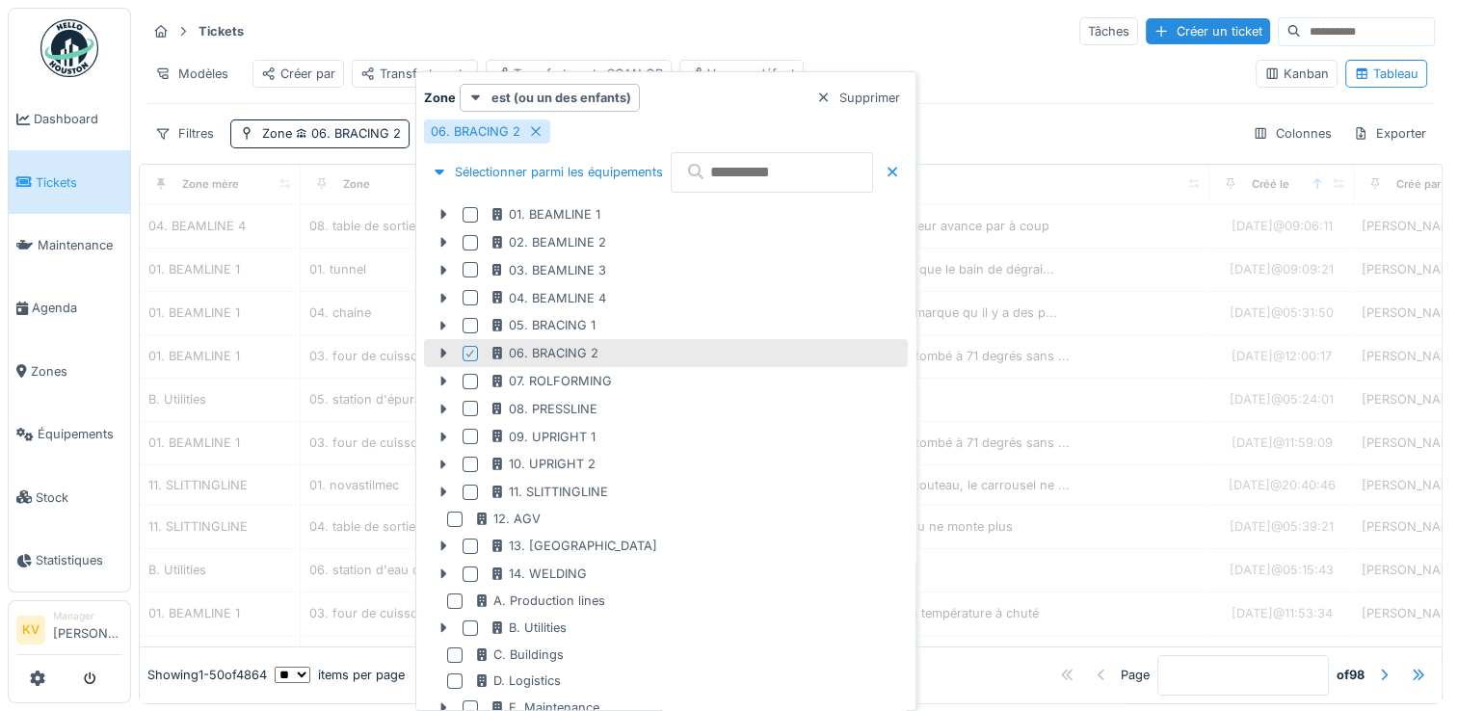
click at [839, 39] on div "Tickets Tâches Créer un ticket" at bounding box center [790, 31] width 1288 height 32
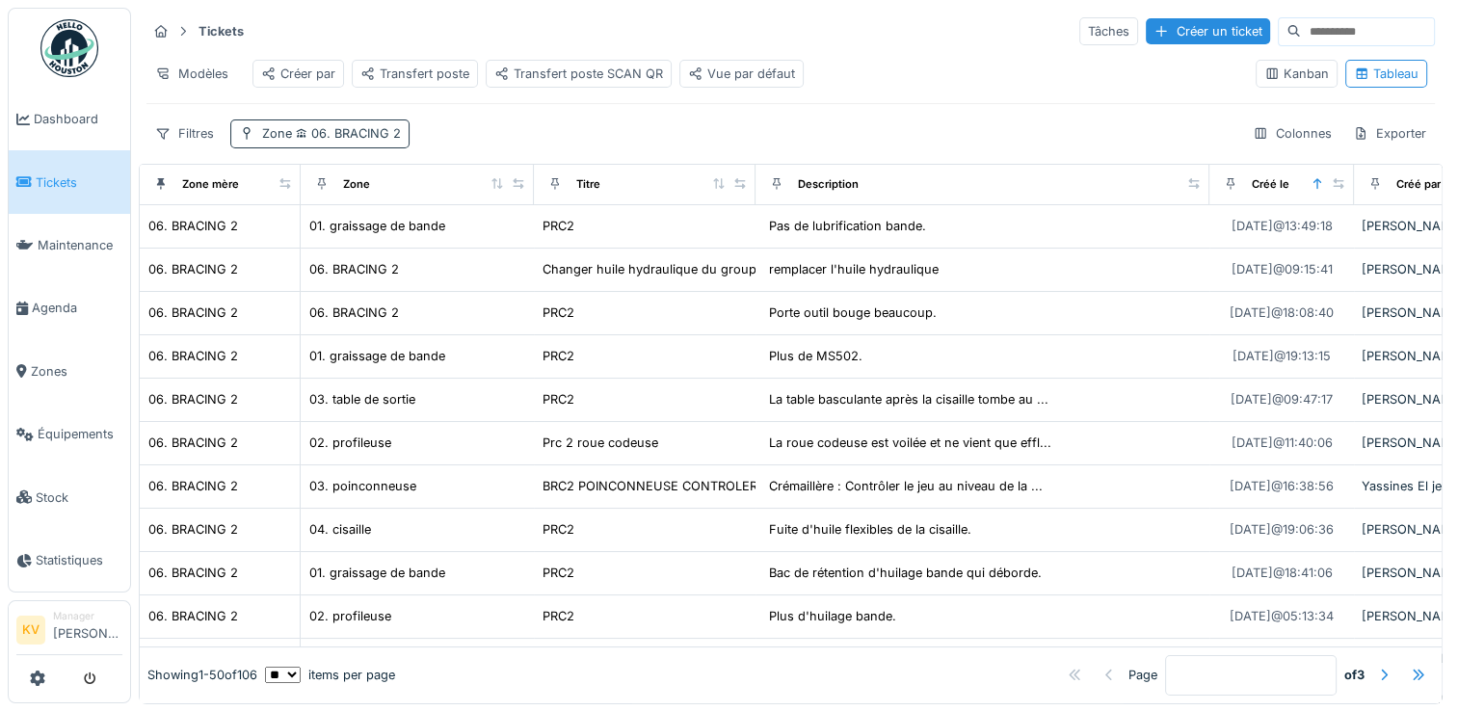
click at [371, 141] on span "06. BRACING 2" at bounding box center [346, 133] width 109 height 14
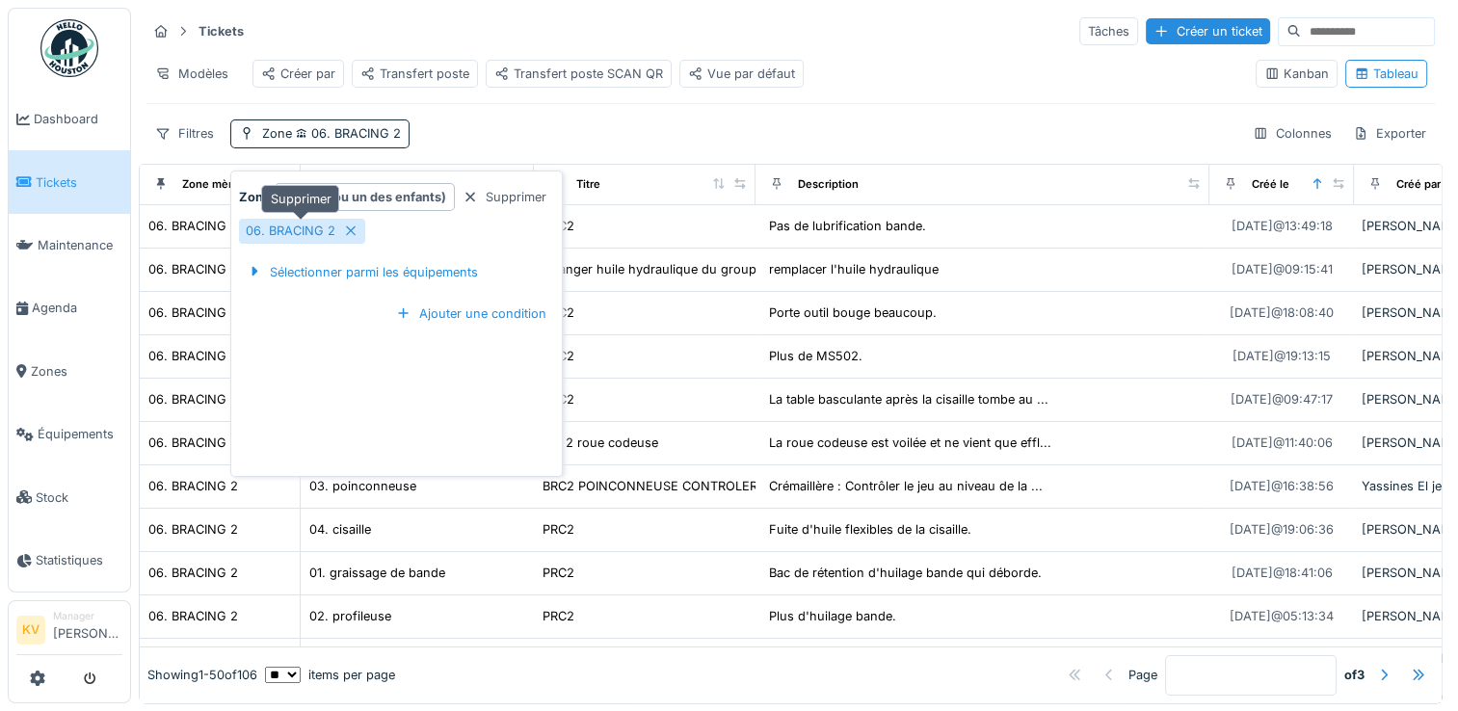
click at [351, 230] on icon at bounding box center [350, 230] width 15 height 13
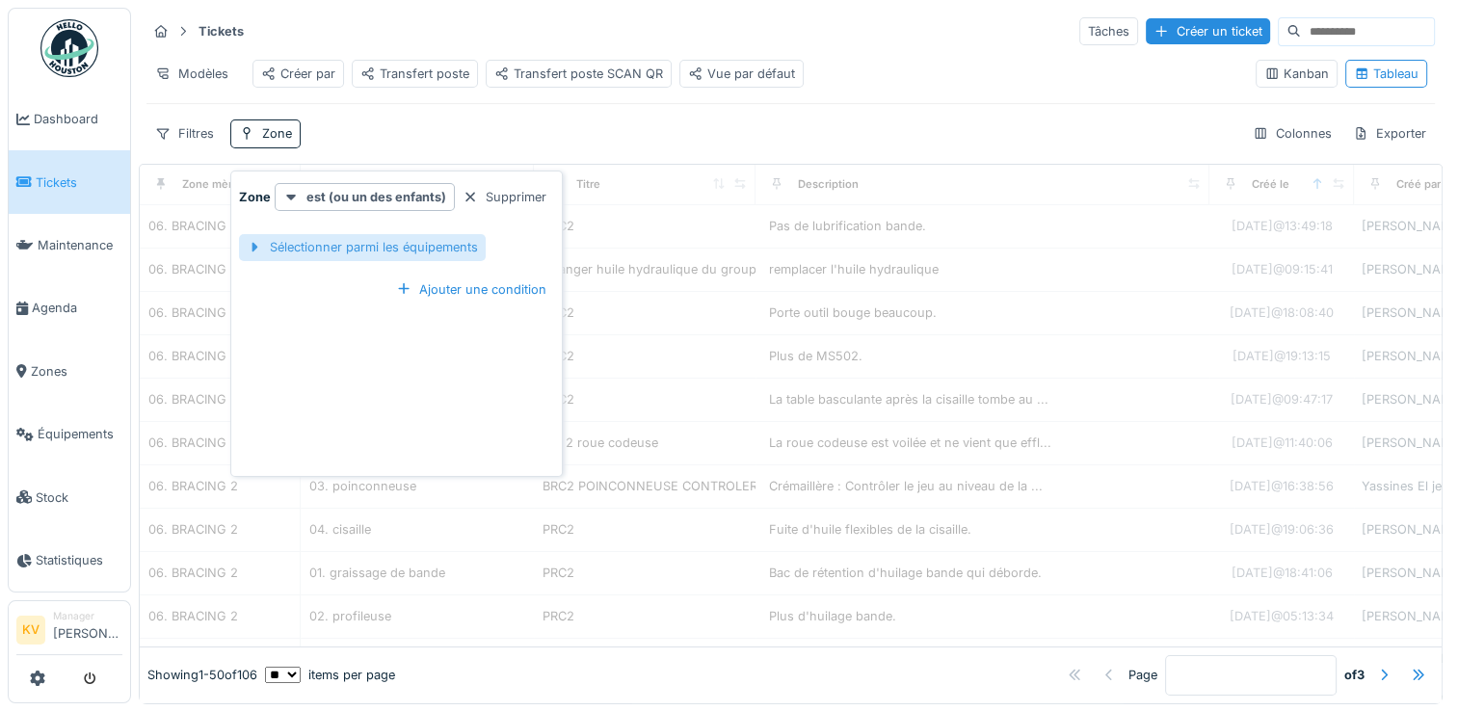
click at [356, 252] on div "Sélectionner parmi les équipements" at bounding box center [362, 247] width 247 height 26
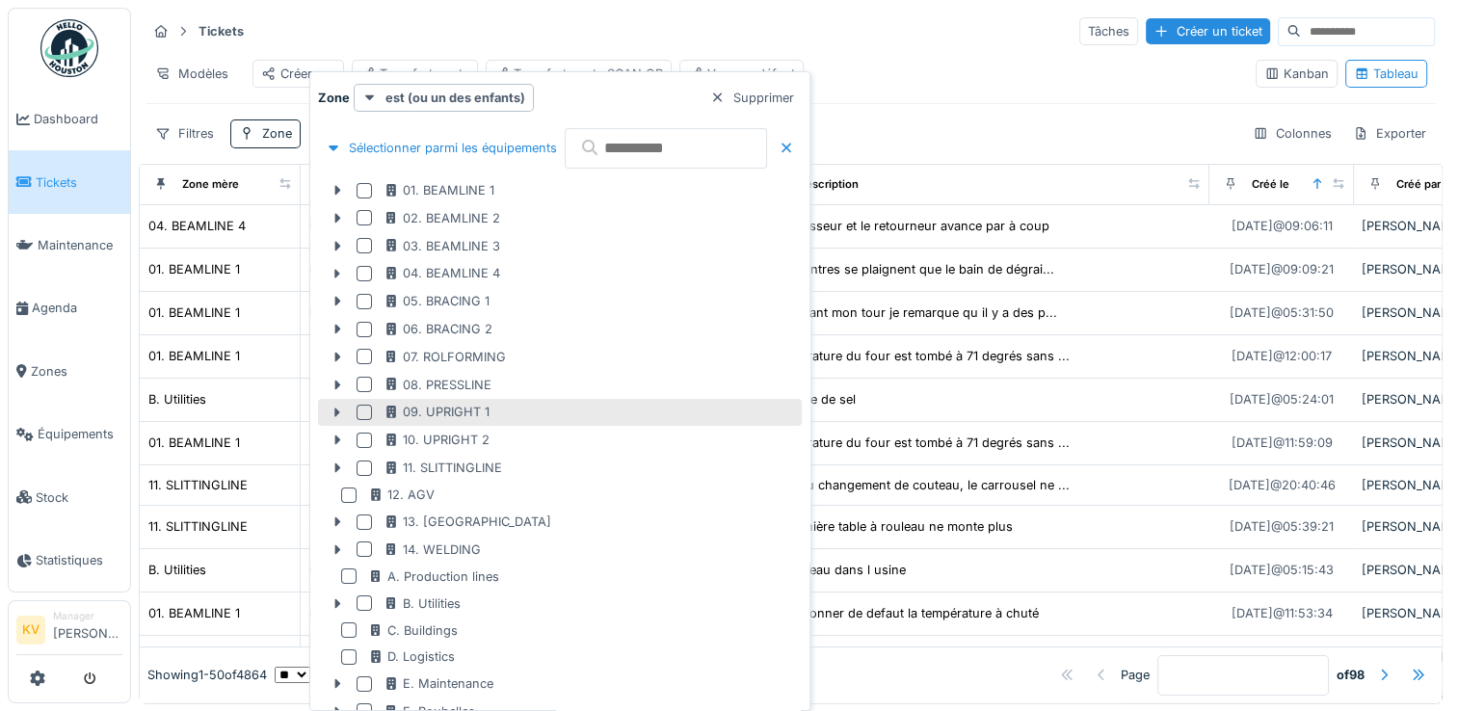
click at [363, 407] on div at bounding box center [363, 412] width 15 height 15
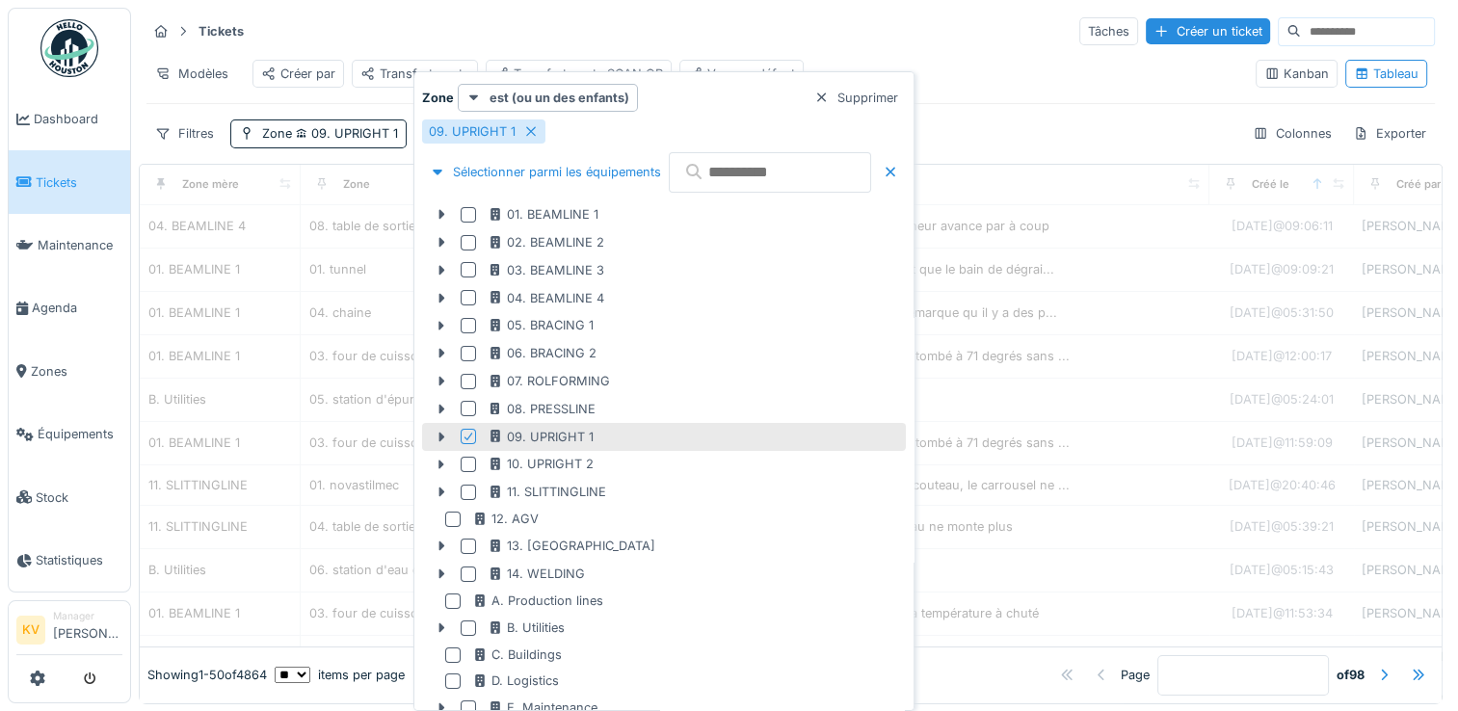
click at [880, 37] on div "Tickets Tâches Créer un ticket" at bounding box center [790, 31] width 1288 height 32
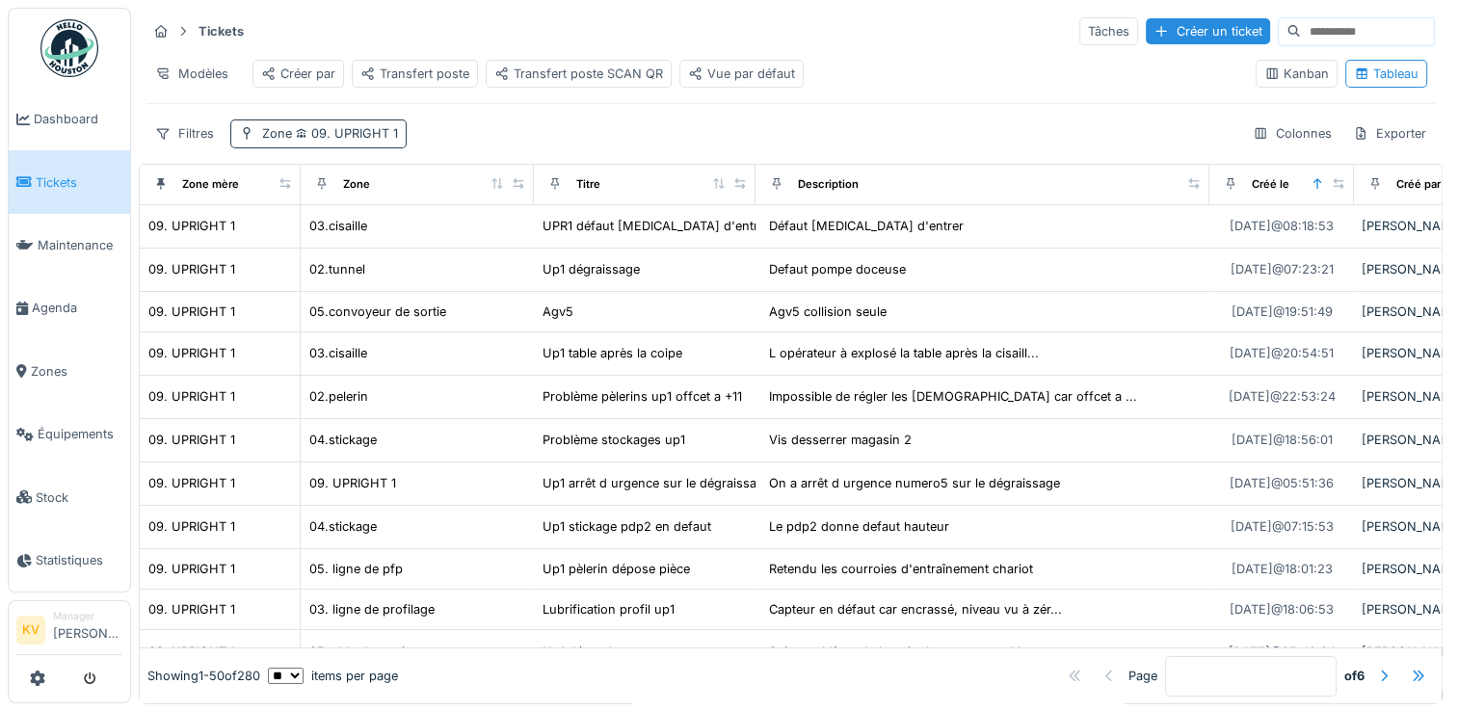
click at [343, 141] on span "09. UPRIGHT 1" at bounding box center [345, 133] width 106 height 14
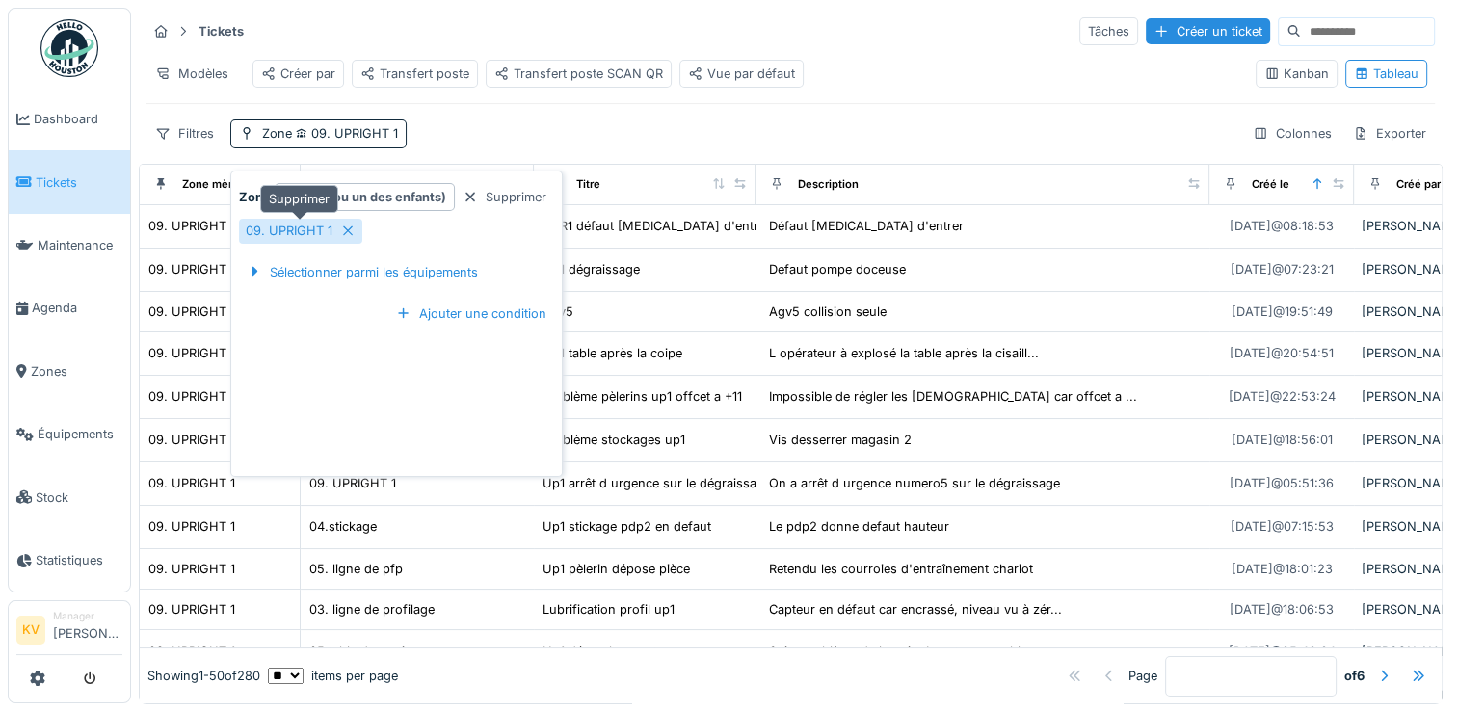
click at [344, 233] on icon at bounding box center [347, 230] width 15 height 13
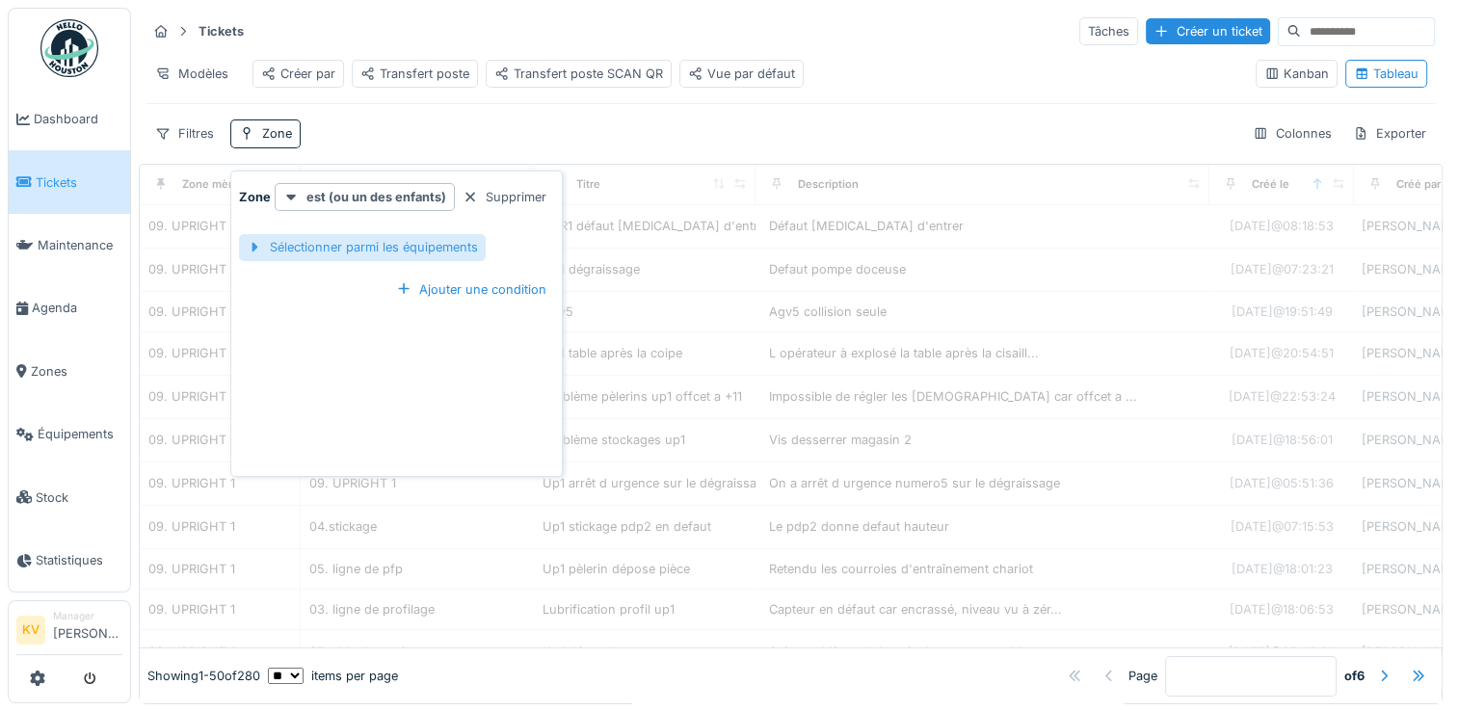
click at [335, 248] on div "Sélectionner parmi les équipements" at bounding box center [362, 247] width 247 height 26
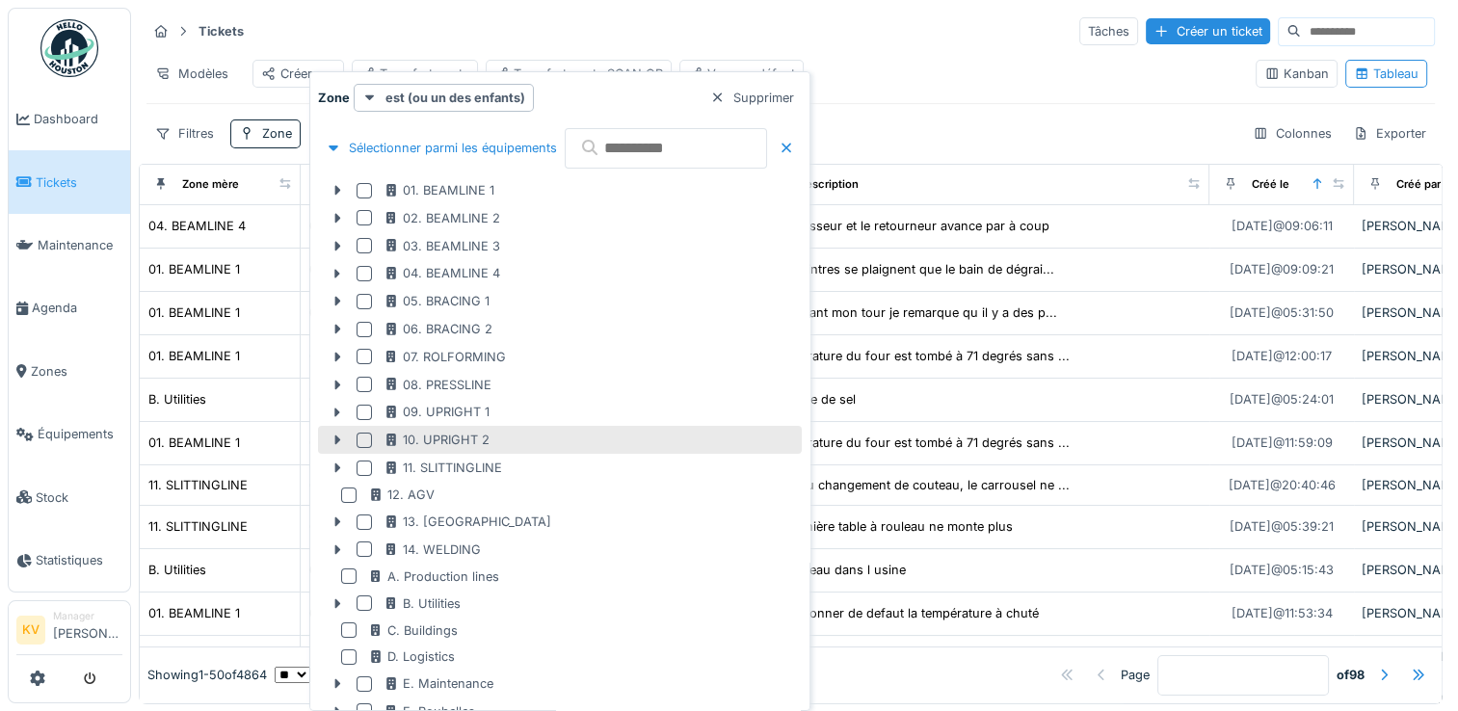
click at [362, 437] on div at bounding box center [363, 440] width 15 height 15
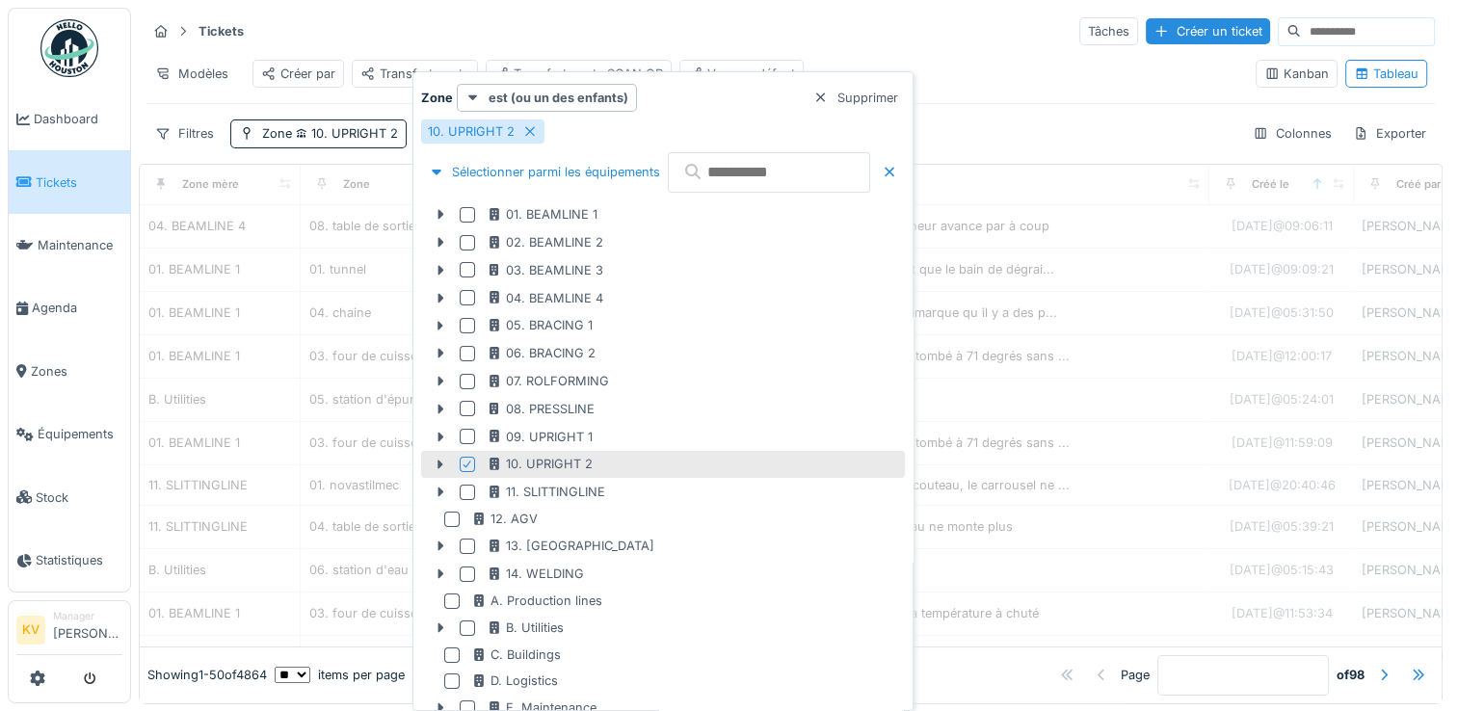
click at [736, 32] on div "Tickets Tâches Créer un ticket" at bounding box center [790, 31] width 1288 height 32
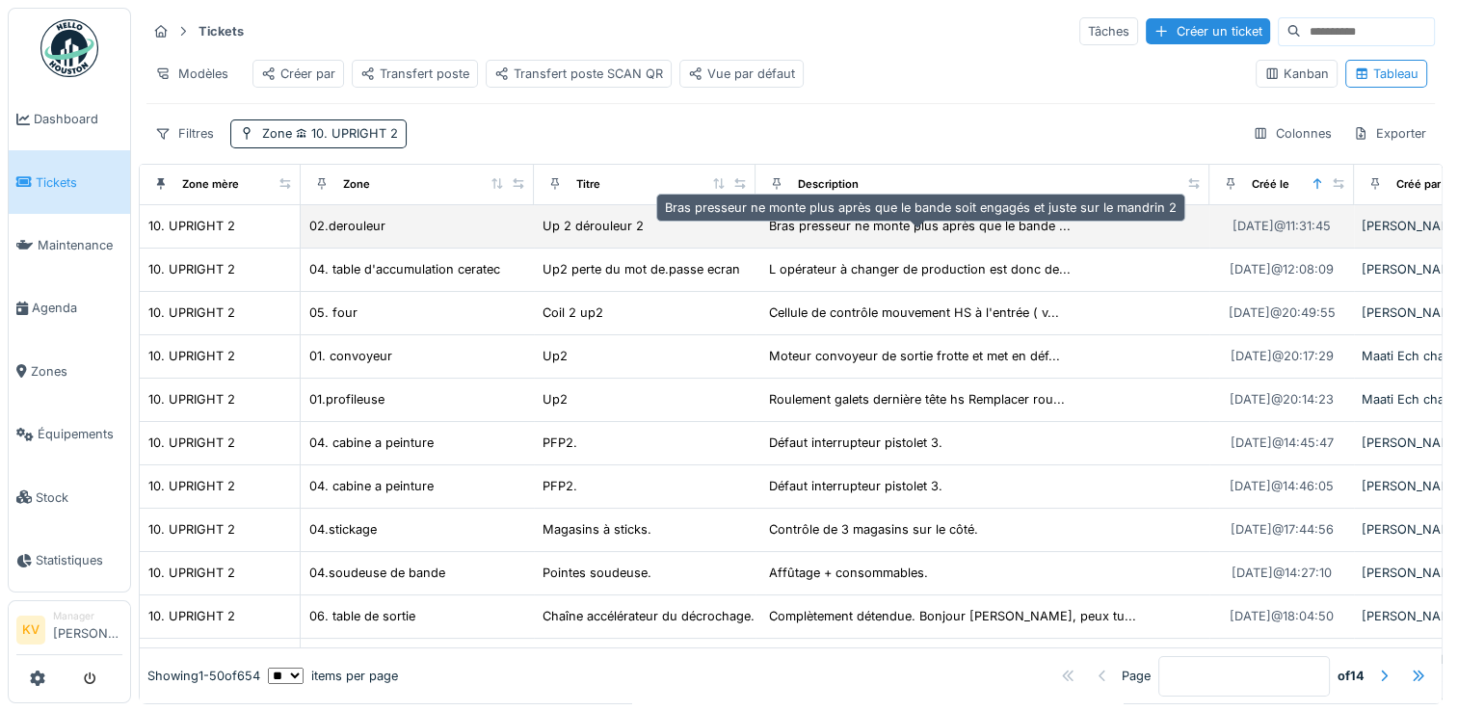
click at [832, 234] on div "Bras presseur ne monte plus après que le bande ..." at bounding box center [920, 226] width 302 height 18
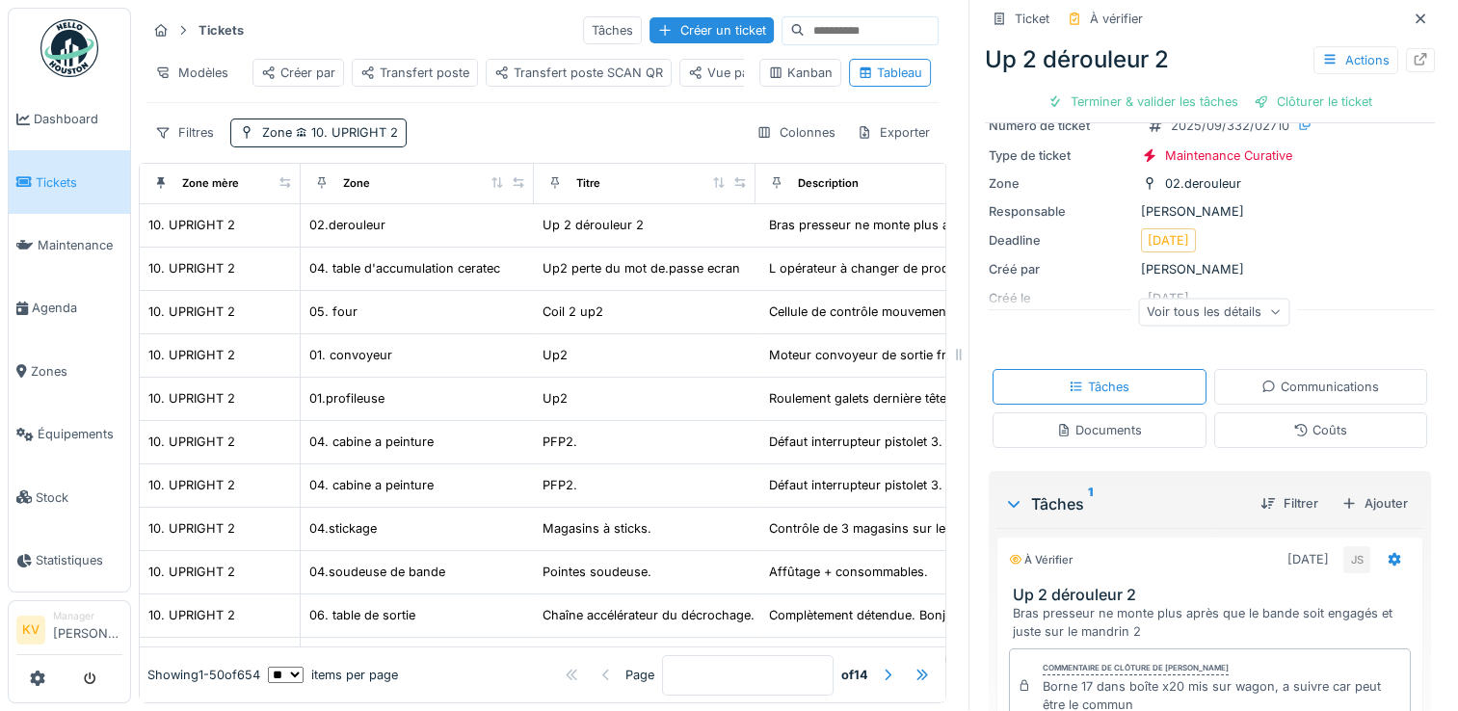
scroll to position [122, 0]
click at [1412, 13] on icon at bounding box center [1419, 19] width 15 height 13
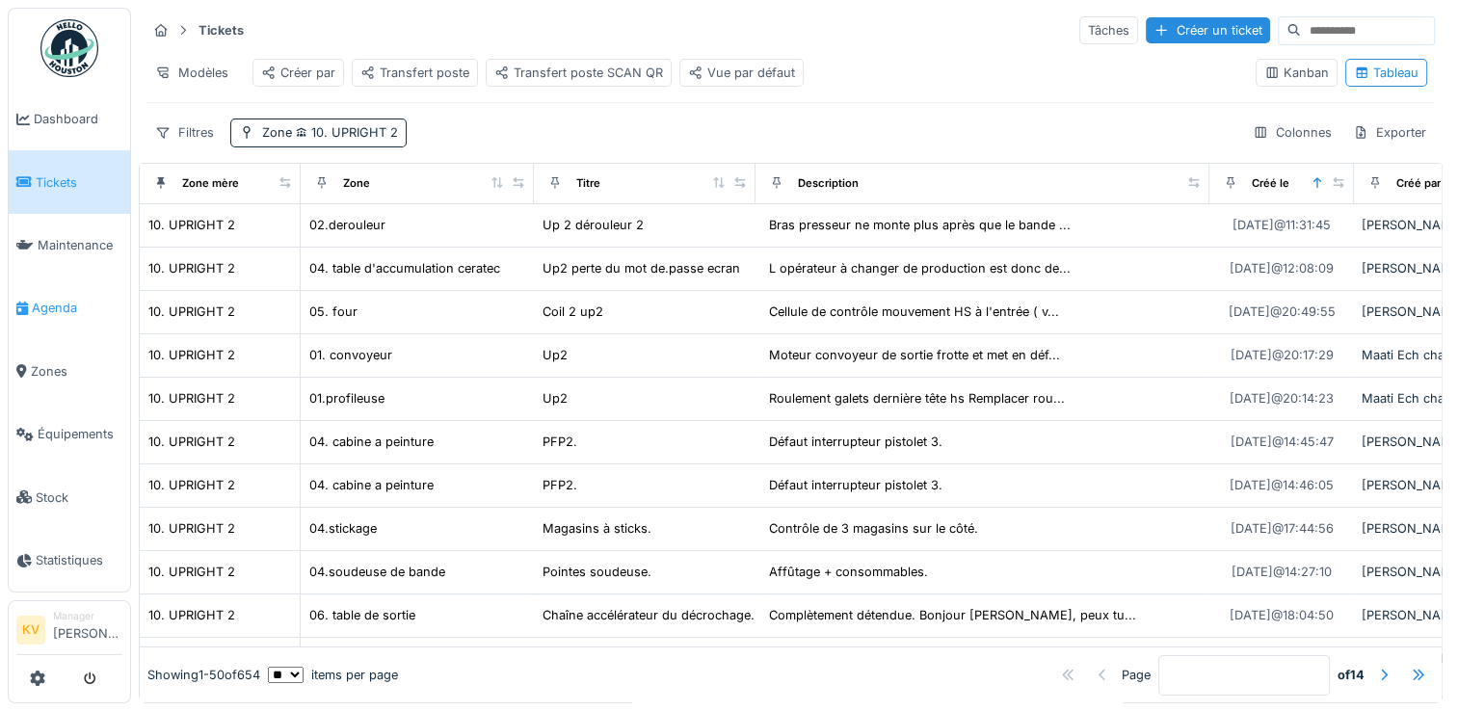
click at [46, 304] on span "Agenda" at bounding box center [77, 308] width 91 height 18
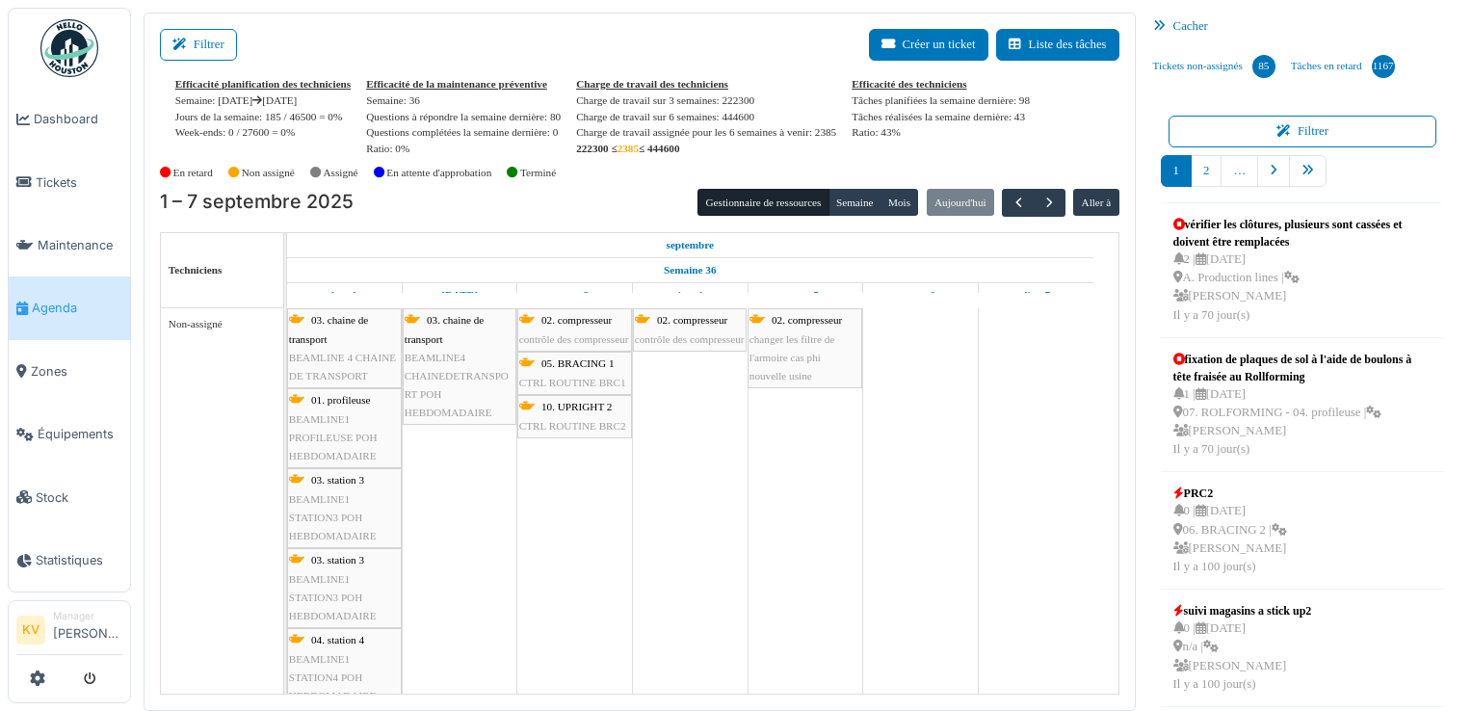
click at [1153, 22] on icon at bounding box center [1163, 26] width 20 height 13
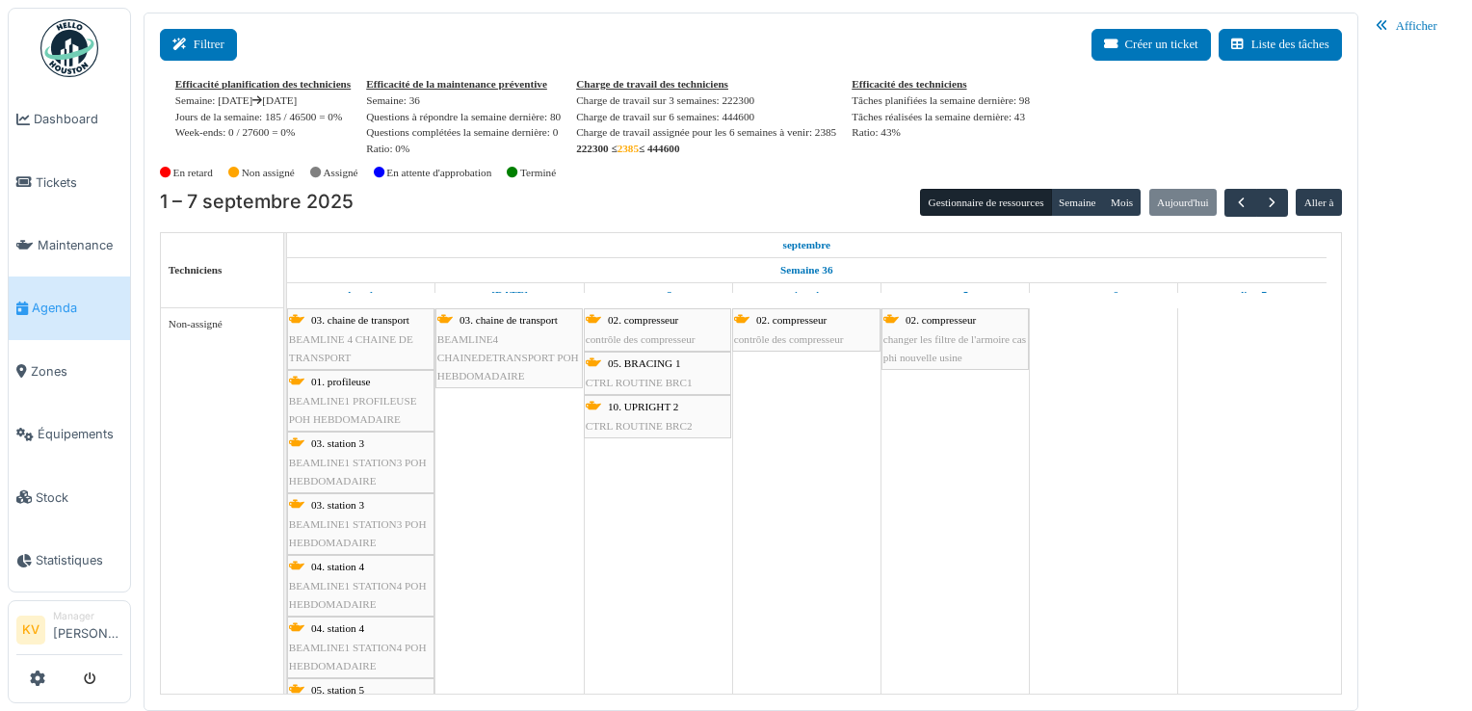
click at [201, 51] on button "Filtrer" at bounding box center [198, 45] width 77 height 32
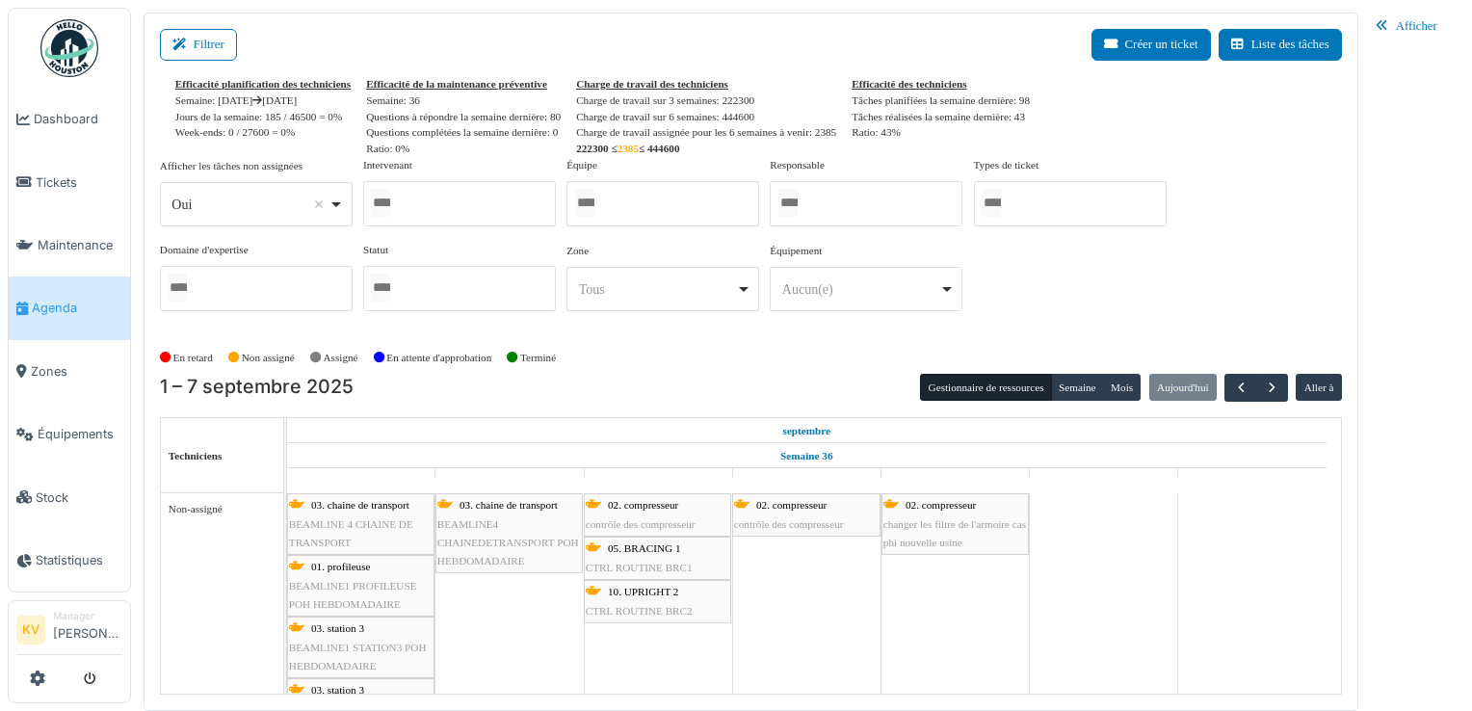
click at [465, 206] on div at bounding box center [459, 203] width 193 height 45
type input "*"
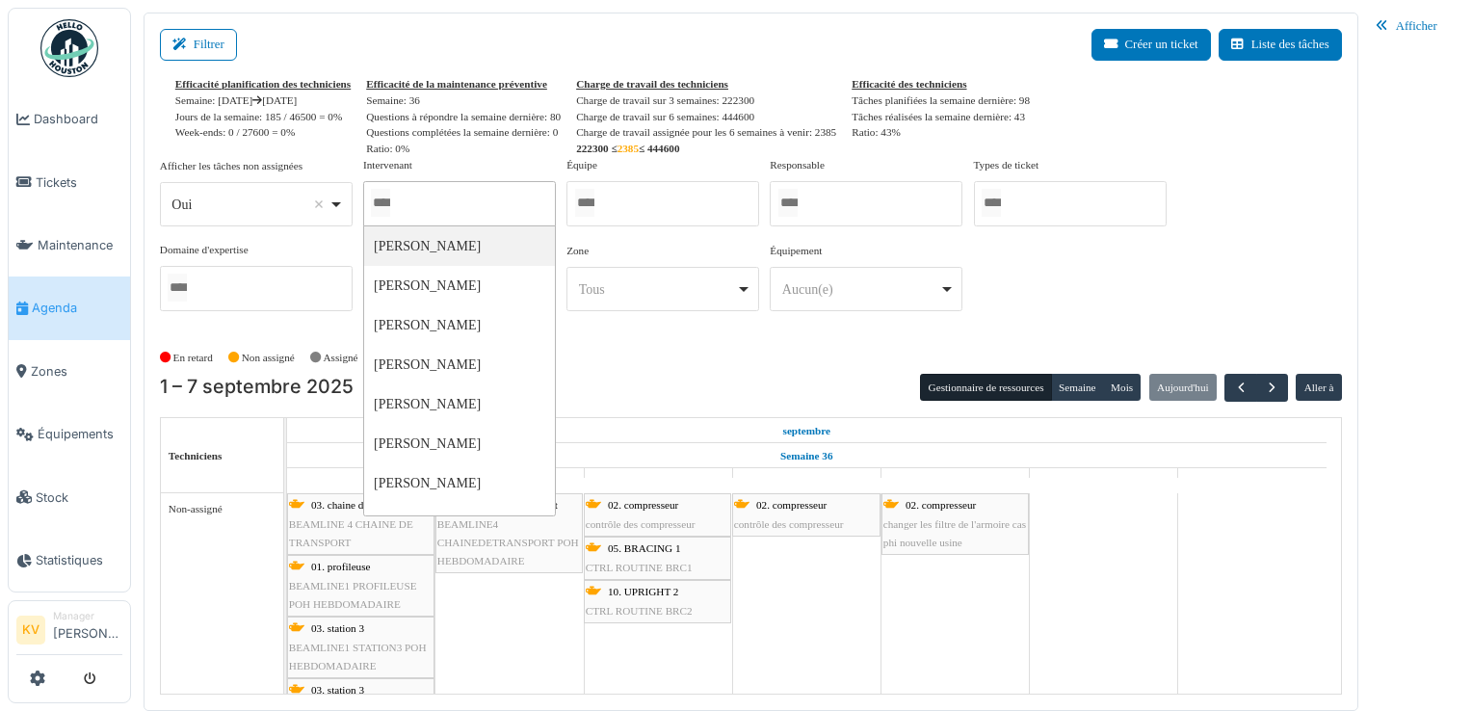
click at [879, 208] on div at bounding box center [866, 203] width 193 height 45
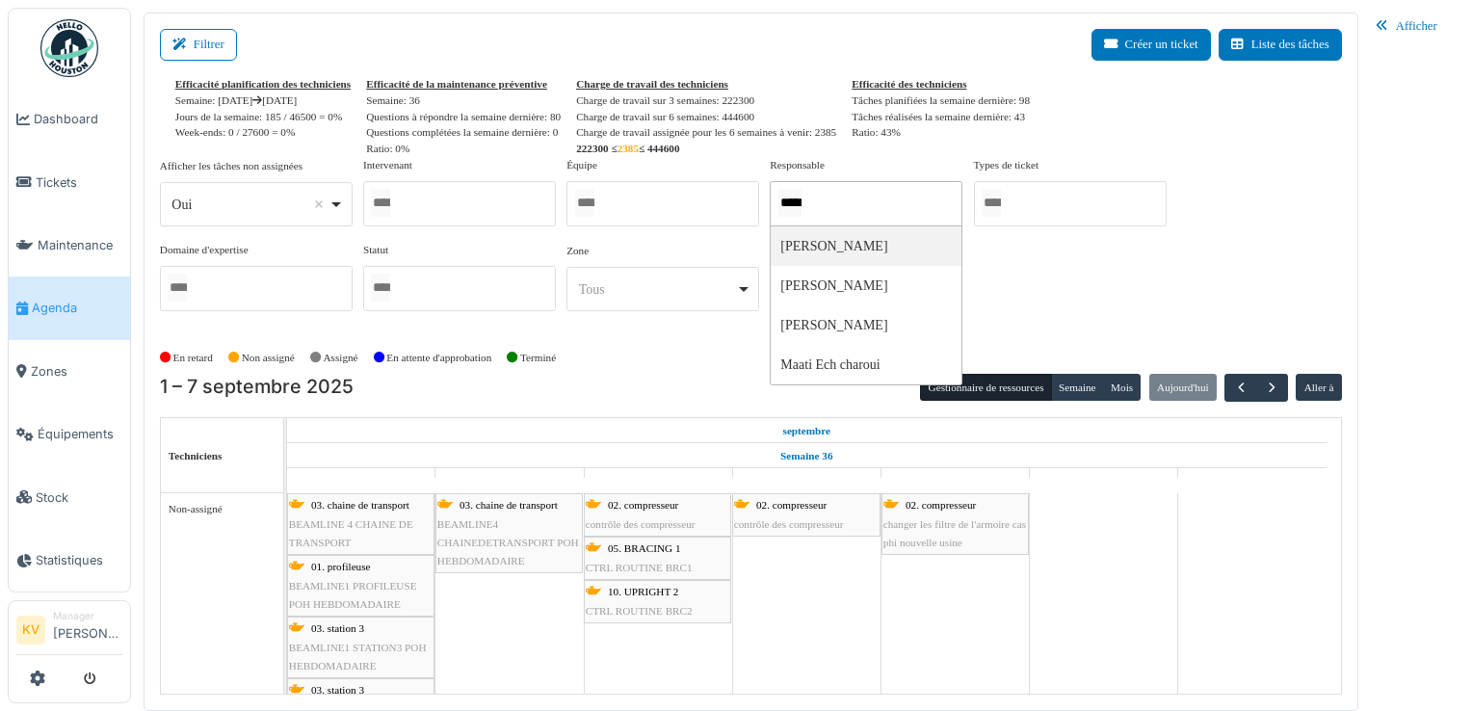
type input "*****"
click at [1274, 218] on div "Afficher les tâches non assignées *** Oui Remove item Oui Non Intervenant Antho…" at bounding box center [751, 242] width 1182 height 170
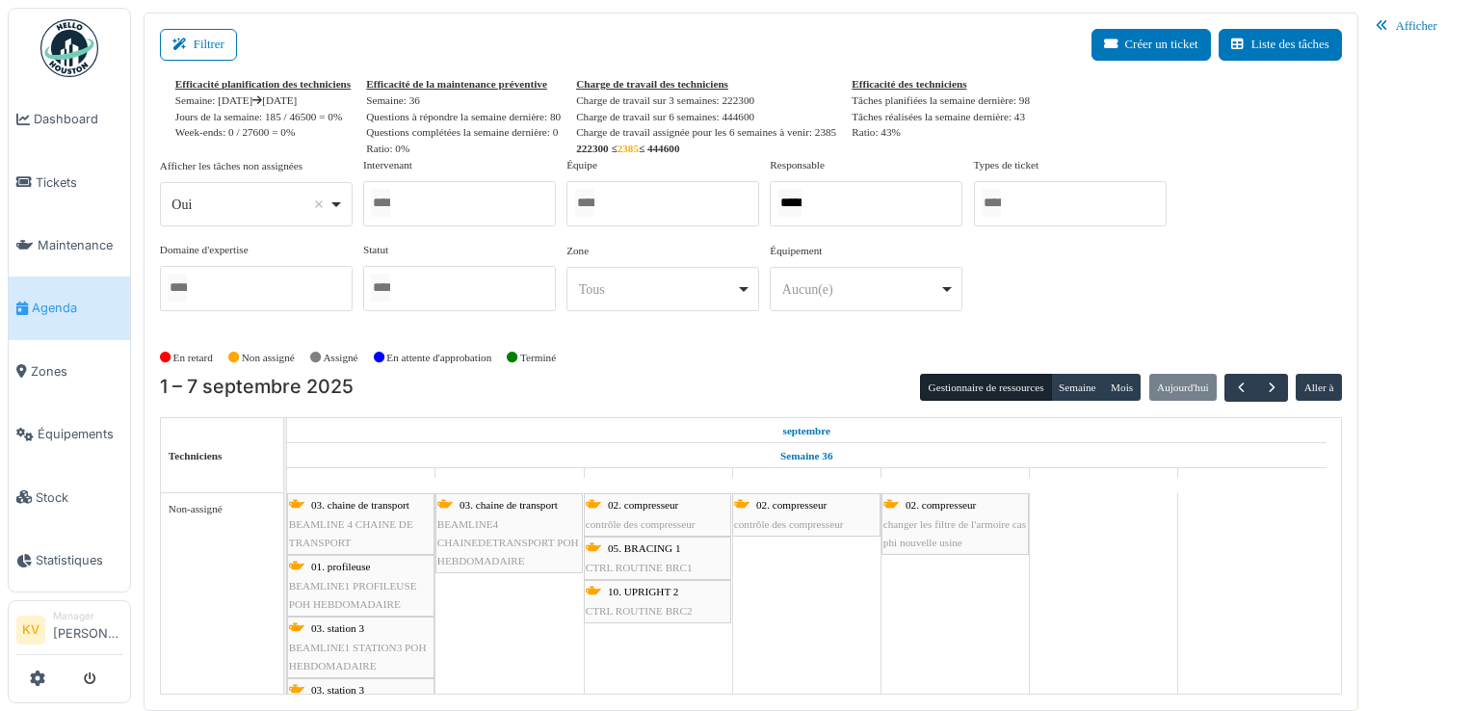
click at [216, 295] on div at bounding box center [256, 288] width 193 height 45
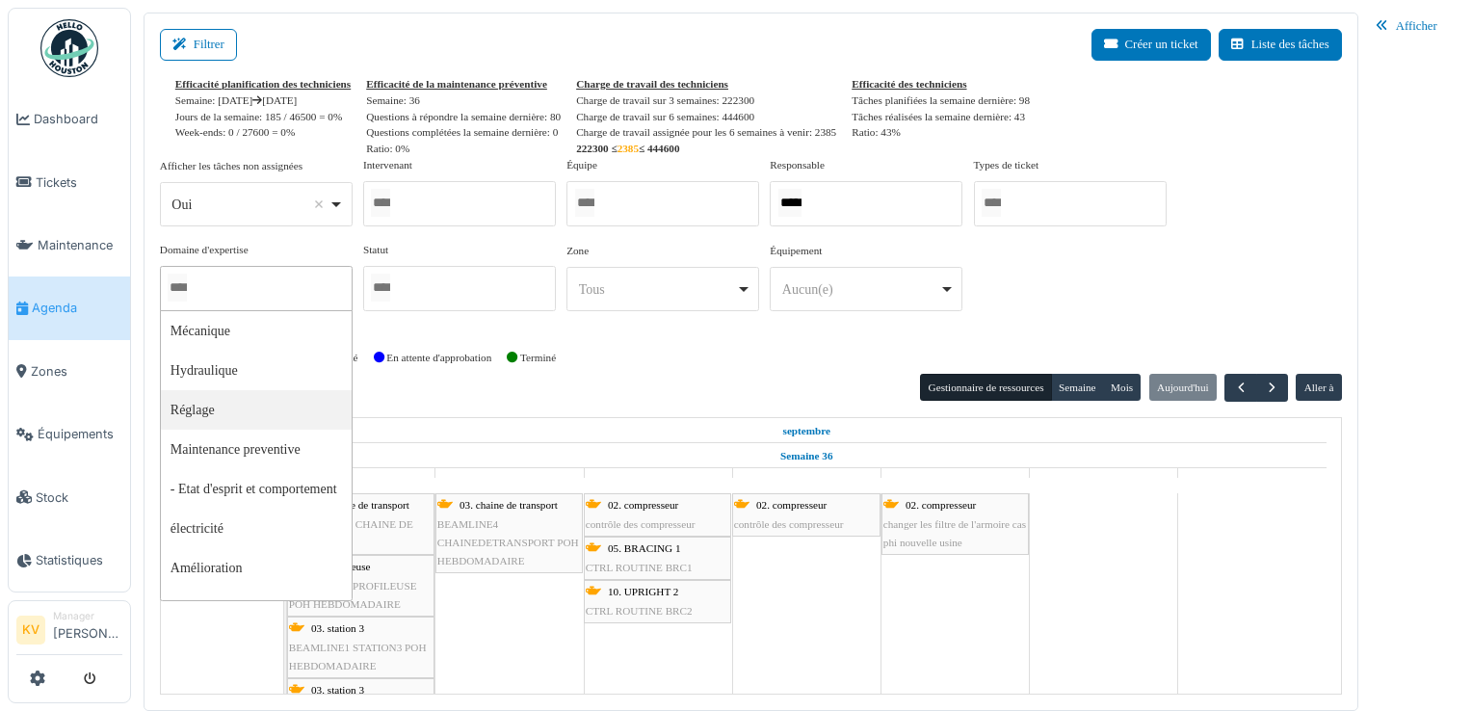
scroll to position [86, 0]
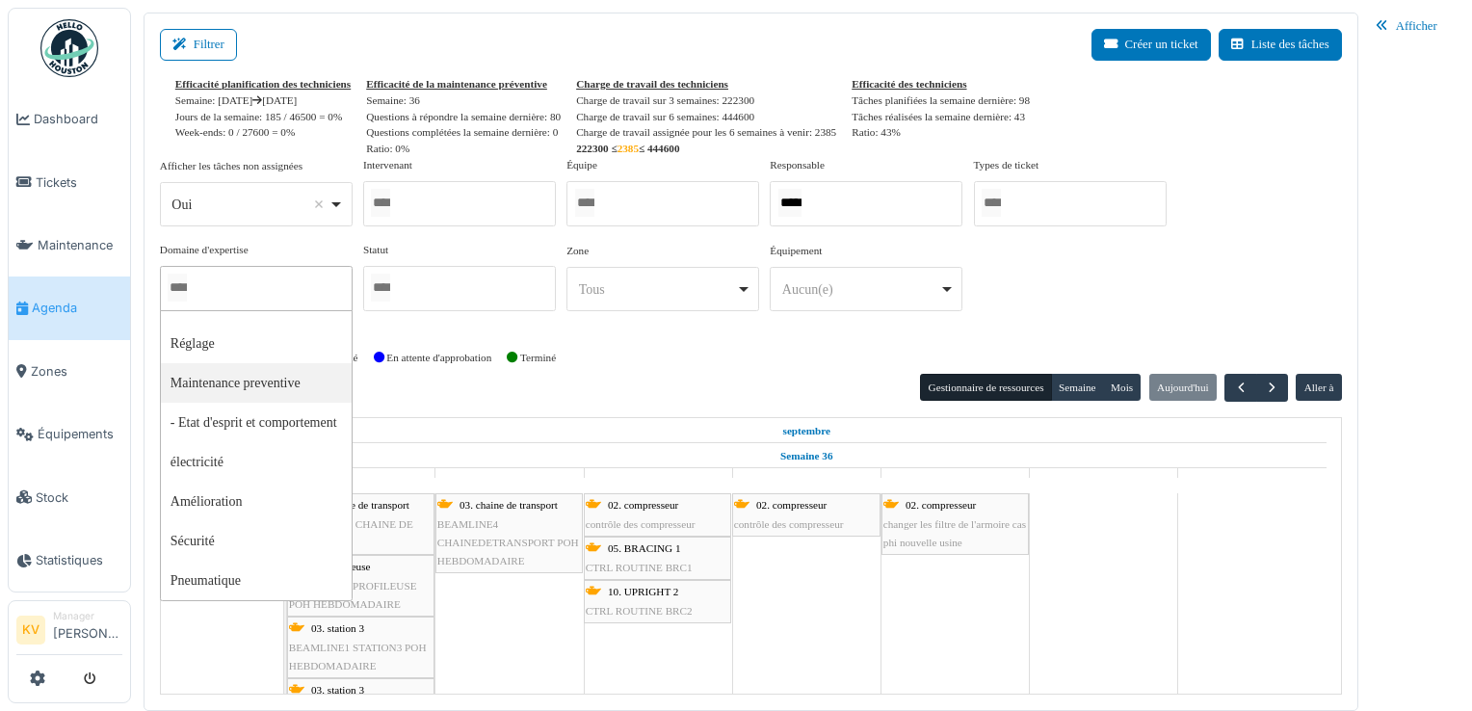
click at [443, 294] on div at bounding box center [459, 288] width 193 height 45
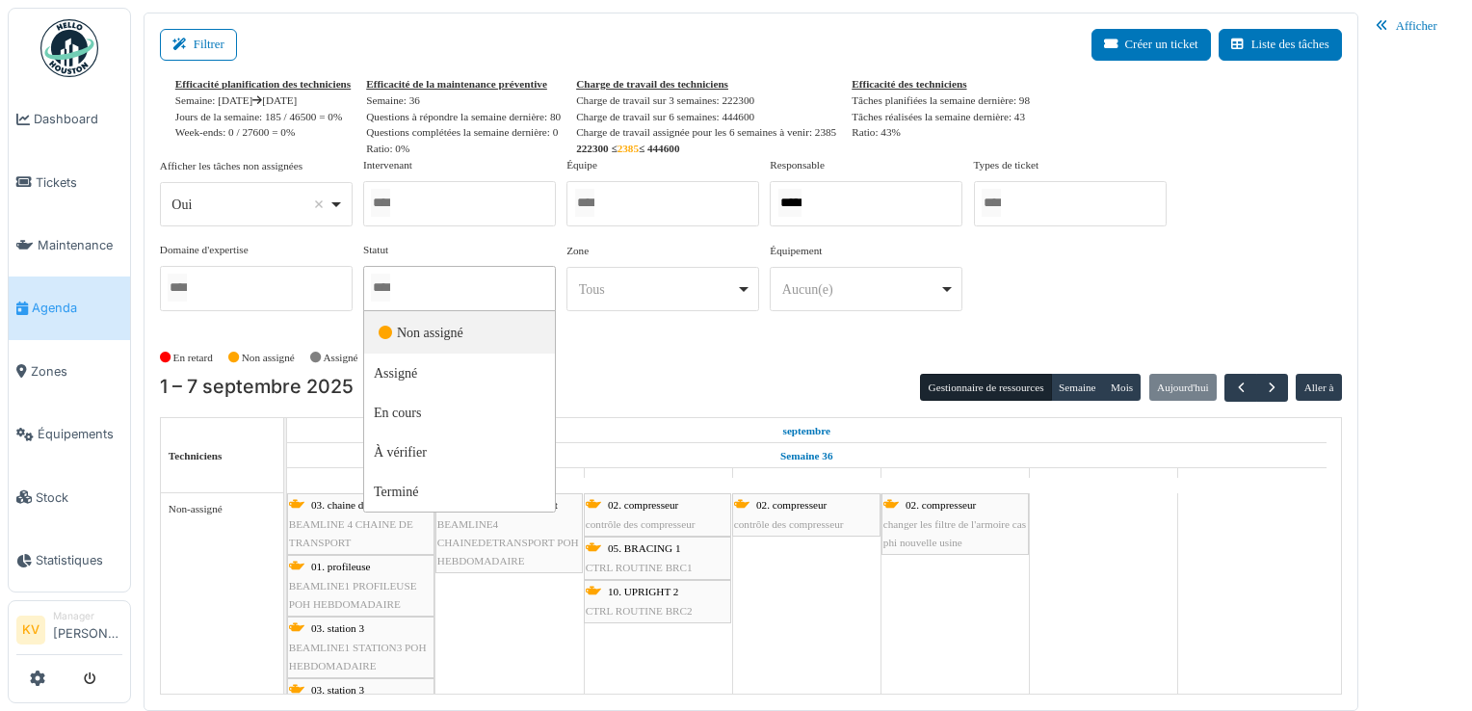
click at [445, 206] on div at bounding box center [459, 203] width 193 height 45
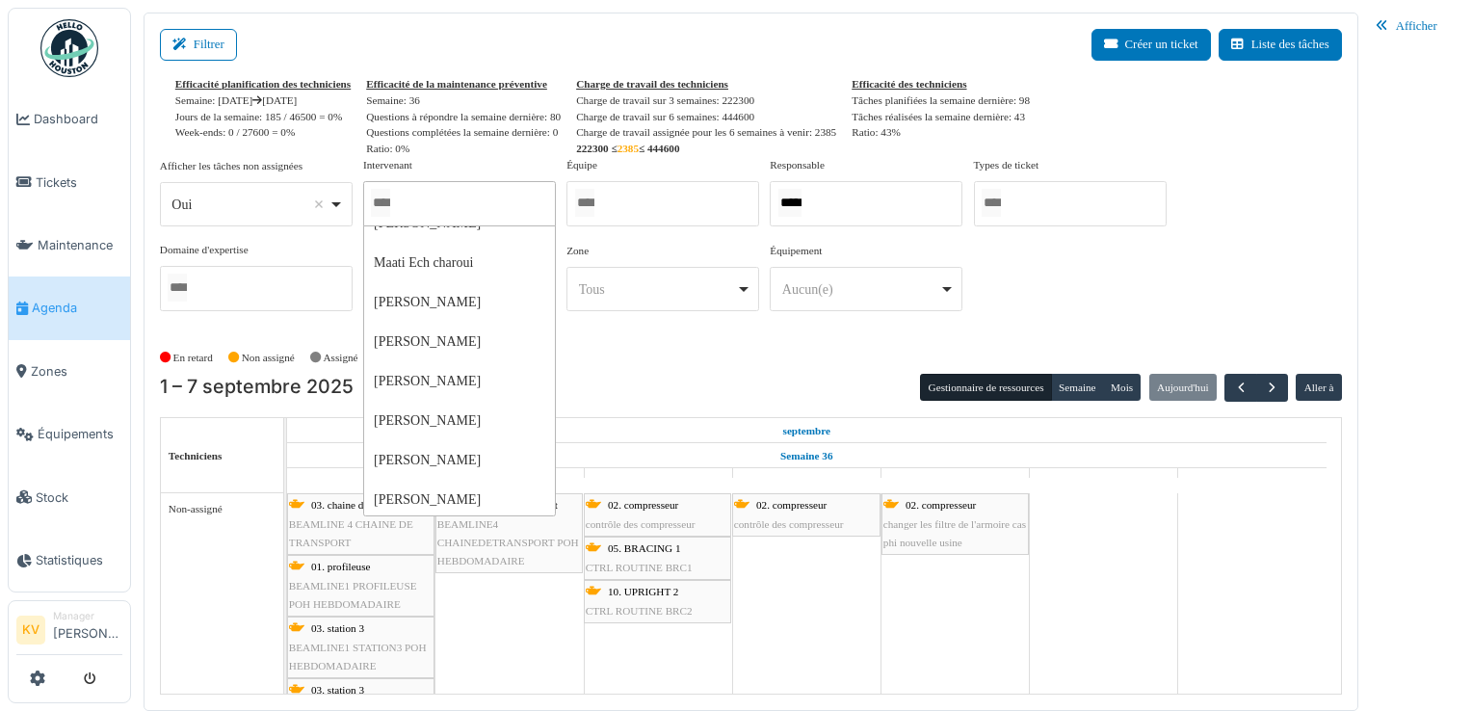
scroll to position [936, 0]
click at [1203, 314] on div "Afficher les tâches non assignées *** Oui Remove item Oui Non Intervenant Antho…" at bounding box center [751, 242] width 1182 height 170
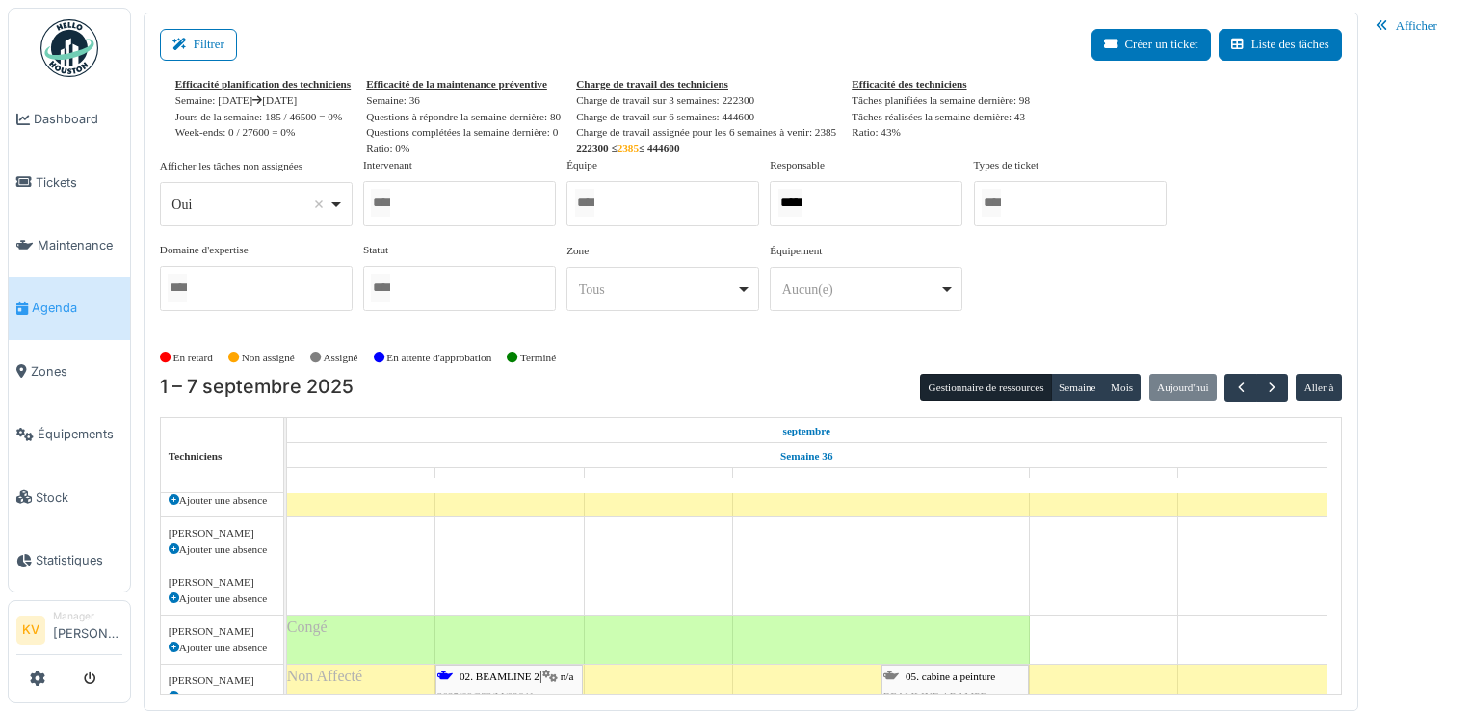
scroll to position [0, 0]
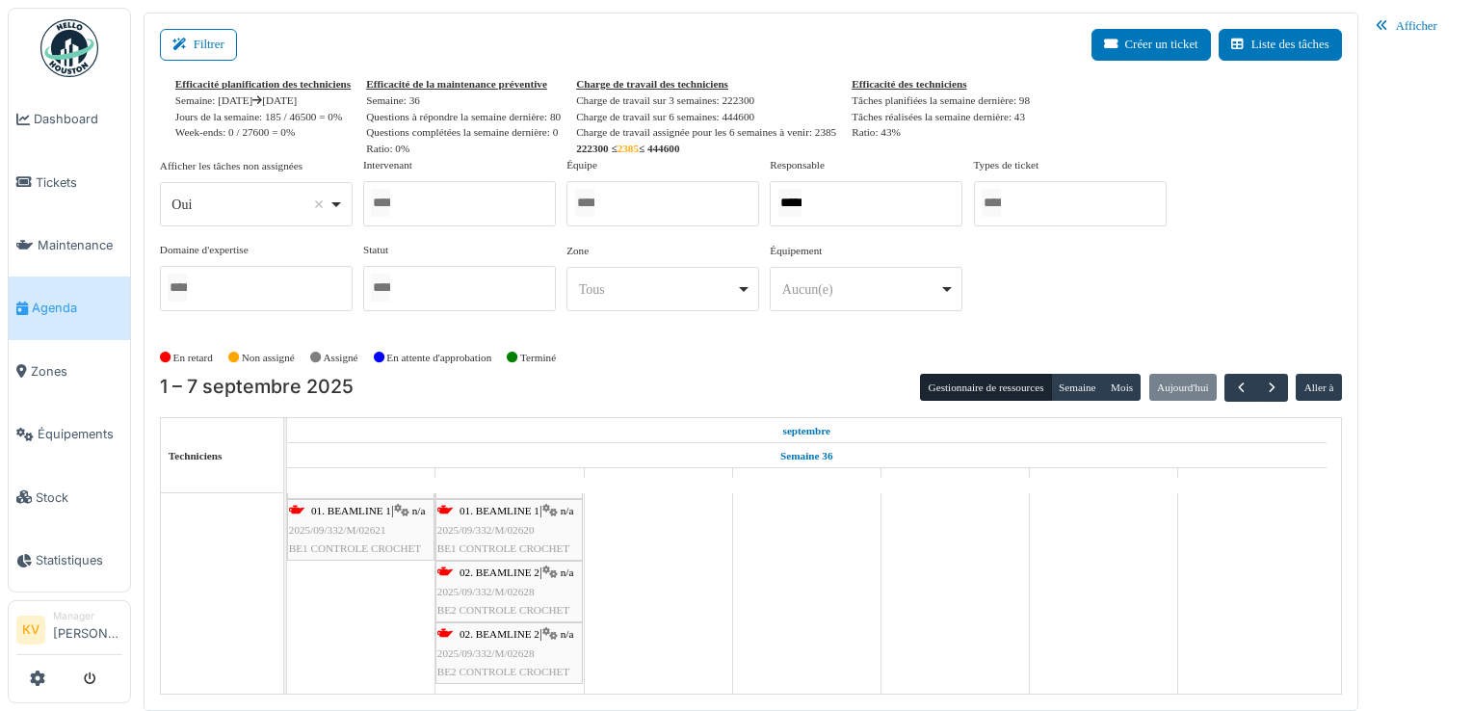
click at [1283, 128] on div "Efficacité planification des techniciens Semaine: 08/09/2025 14/09/2025 Jours d…" at bounding box center [751, 116] width 1182 height 81
click at [40, 679] on icon at bounding box center [37, 678] width 15 height 15
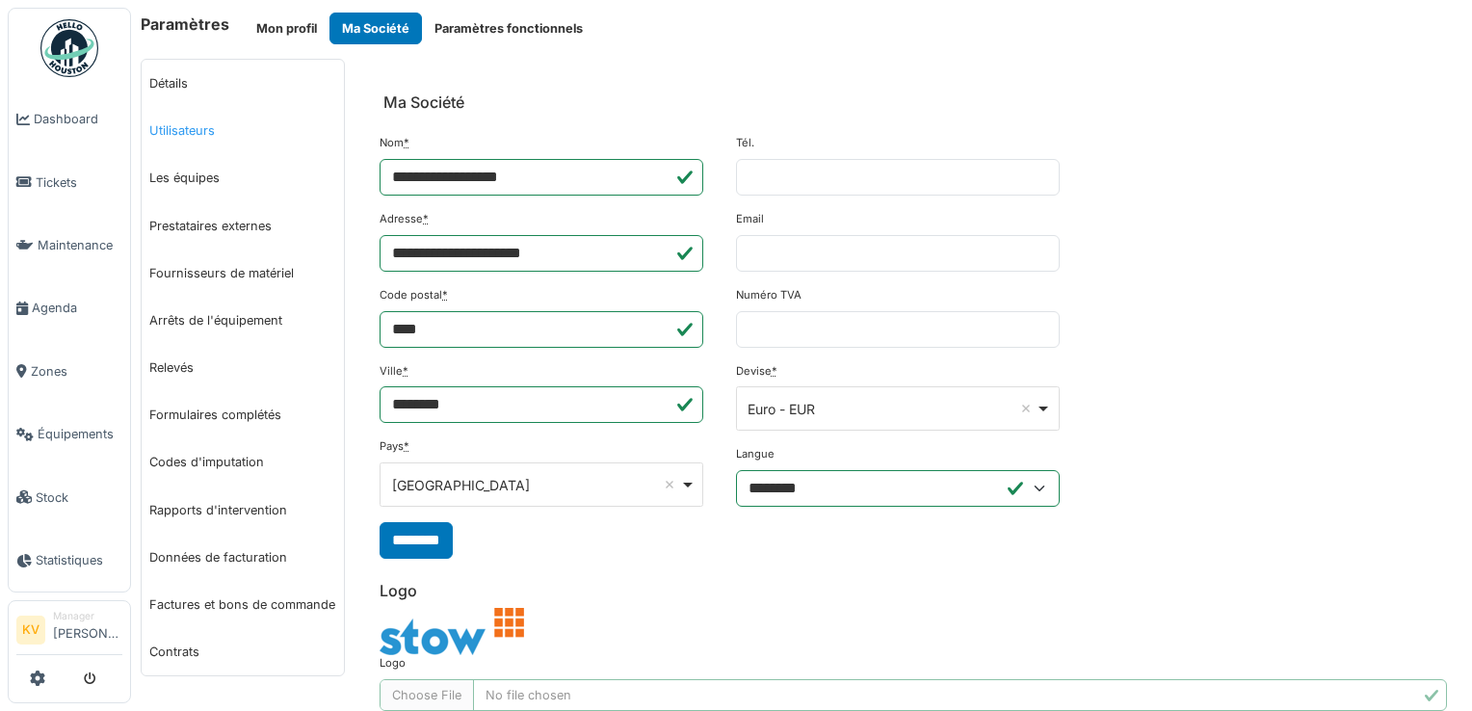
click at [186, 127] on link "Utilisateurs" at bounding box center [243, 130] width 202 height 47
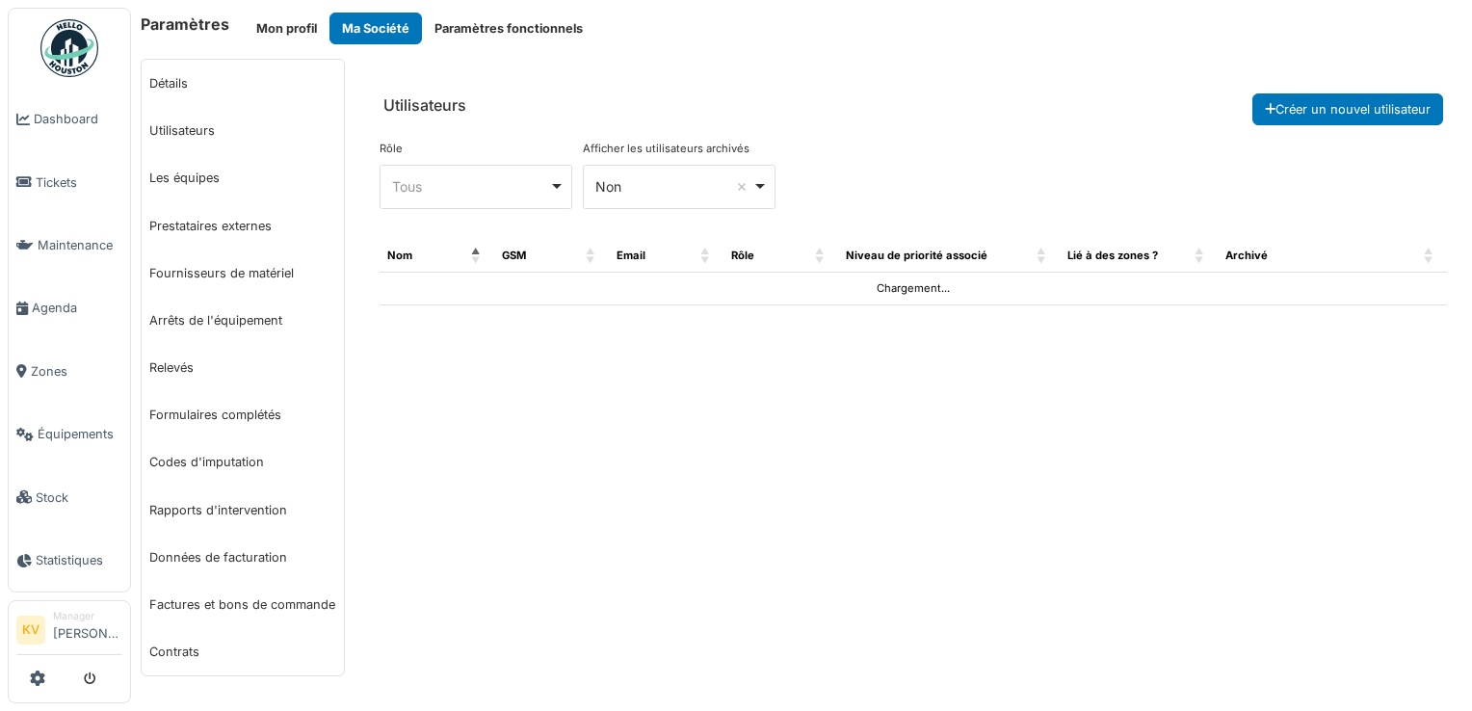
select select "***"
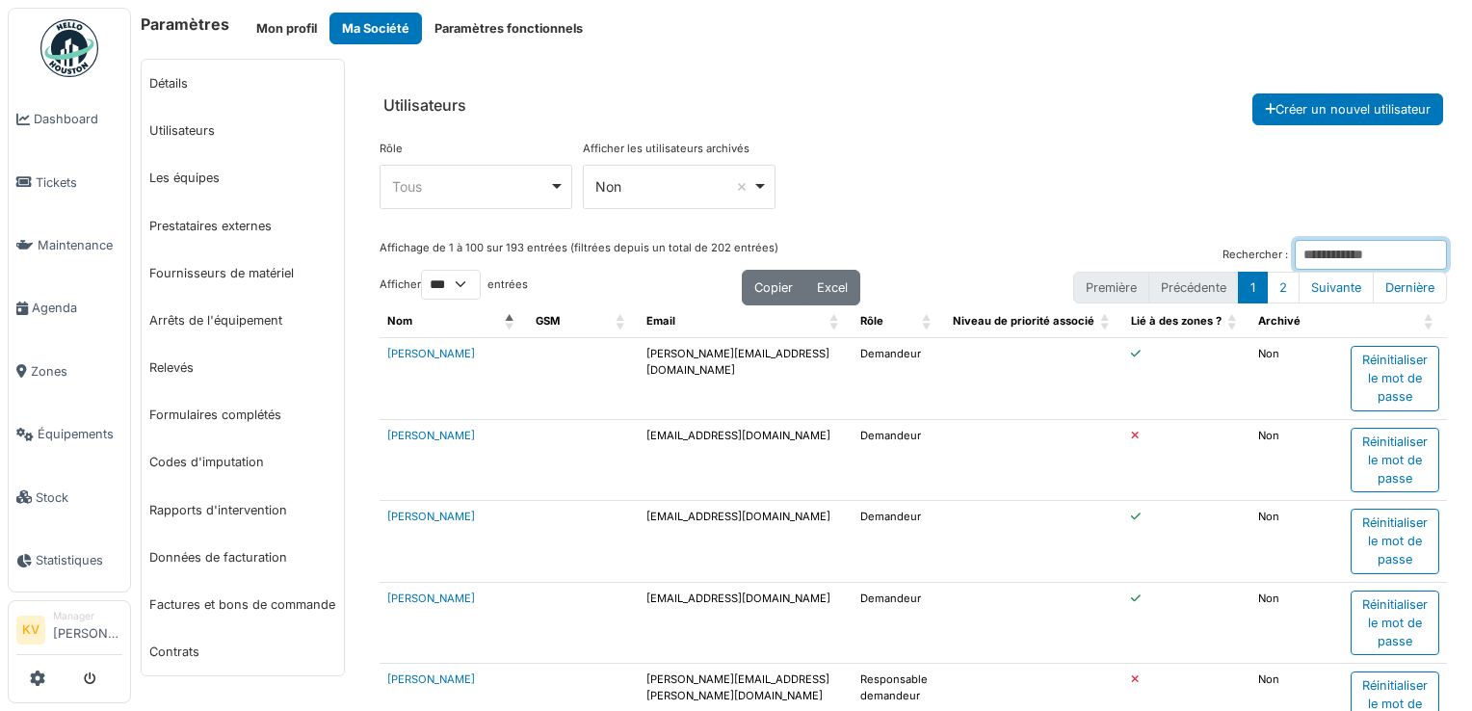
click at [1295, 250] on input "Rechercher :" at bounding box center [1371, 255] width 152 height 30
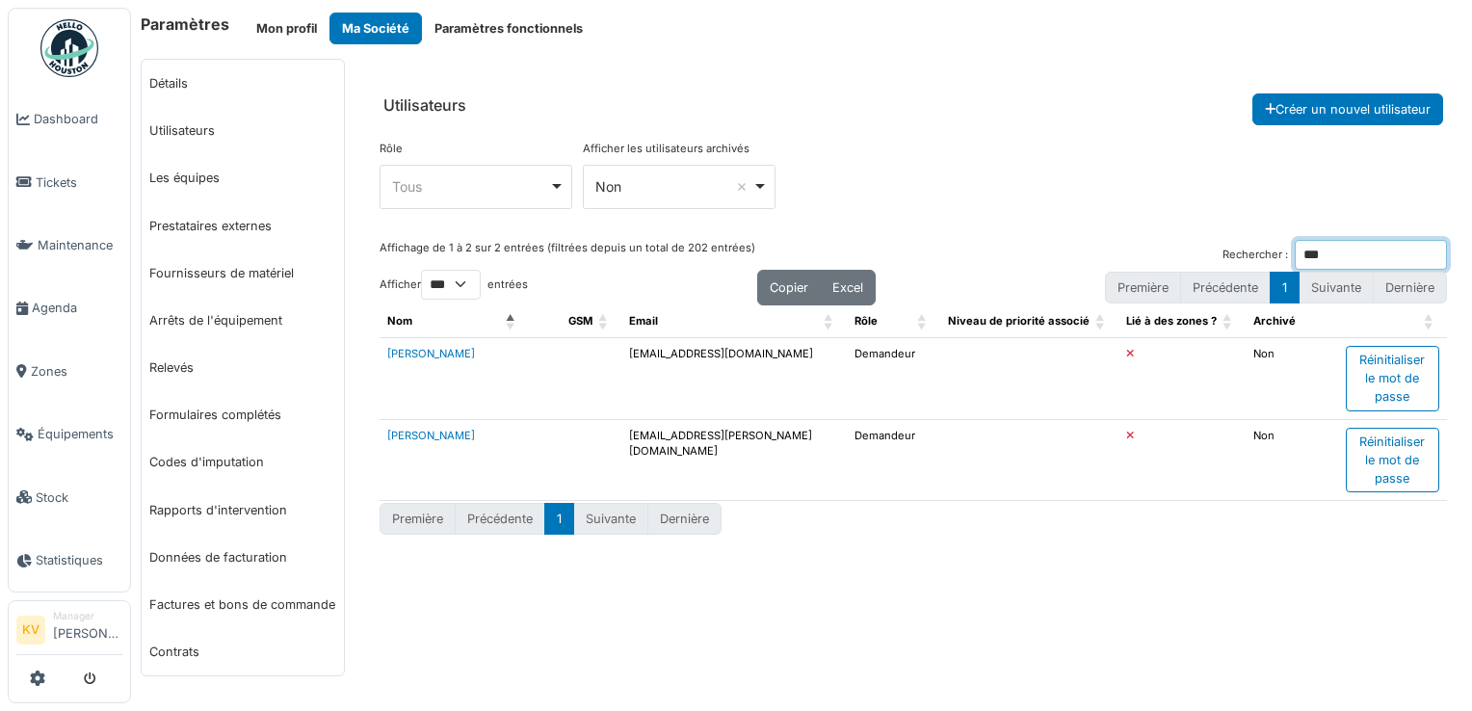
type input "***"
click at [1087, 8] on div "Paramètres Mon profil Ma Société Paramètres fonctionnels Détails Utilisateurs L…" at bounding box center [801, 355] width 1341 height 711
